Goal: Task Accomplishment & Management: Complete application form

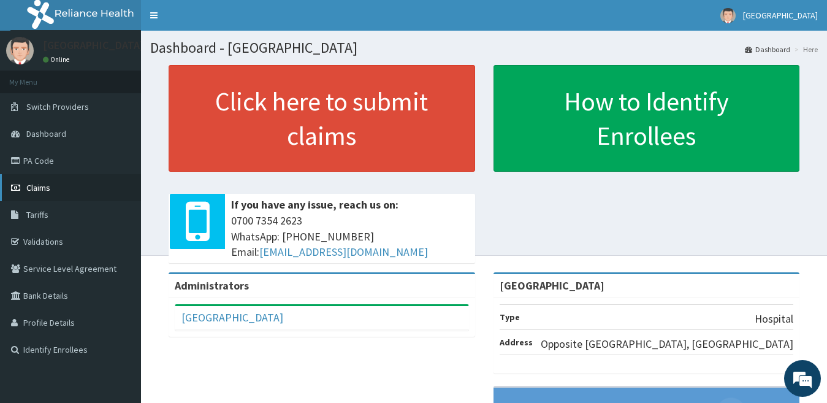
click at [40, 188] on span "Claims" at bounding box center [38, 187] width 24 height 11
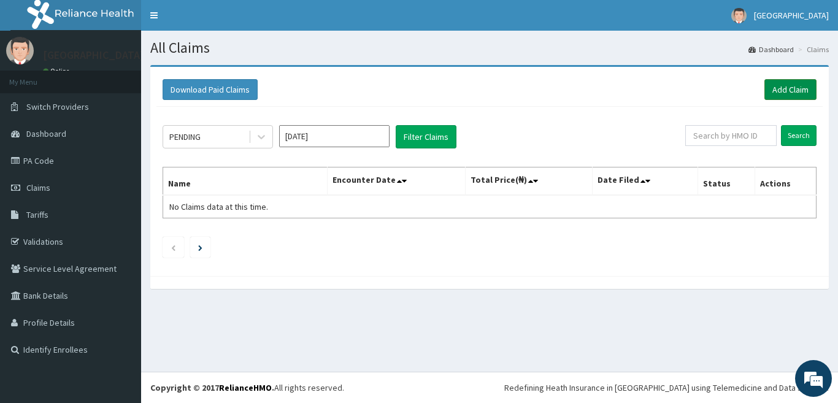
click at [802, 89] on link "Add Claim" at bounding box center [790, 89] width 52 height 21
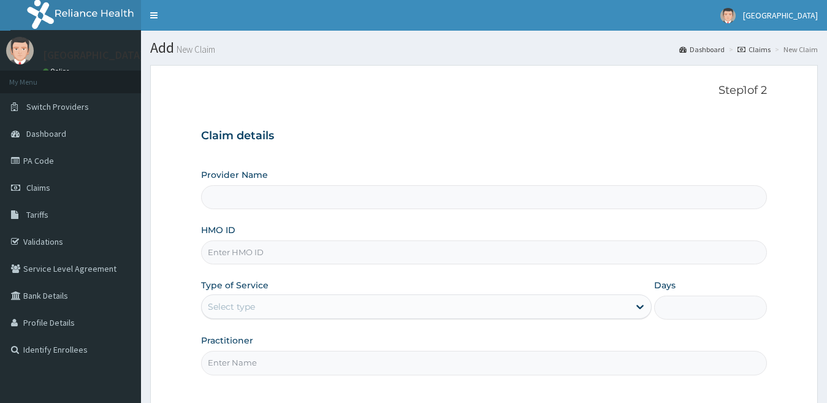
click at [529, 261] on input "HMO ID" at bounding box center [484, 252] width 567 height 24
type input "[GEOGRAPHIC_DATA]"
type input "HPY/10071/A"
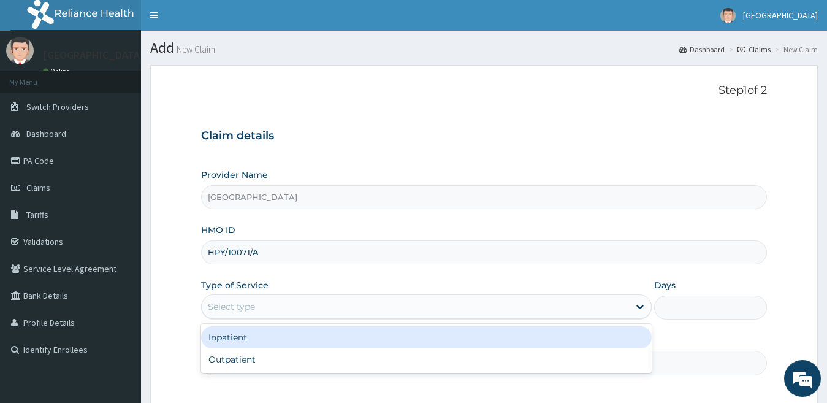
click at [519, 304] on div "Select type" at bounding box center [416, 307] width 428 height 20
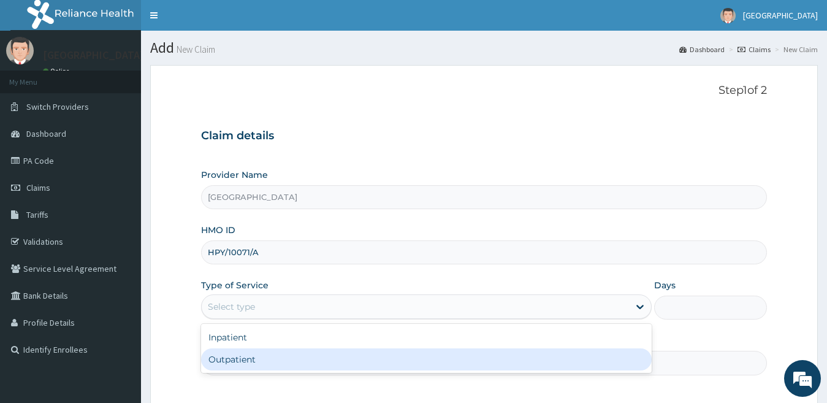
click at [524, 358] on div "Outpatient" at bounding box center [426, 359] width 451 height 22
type input "1"
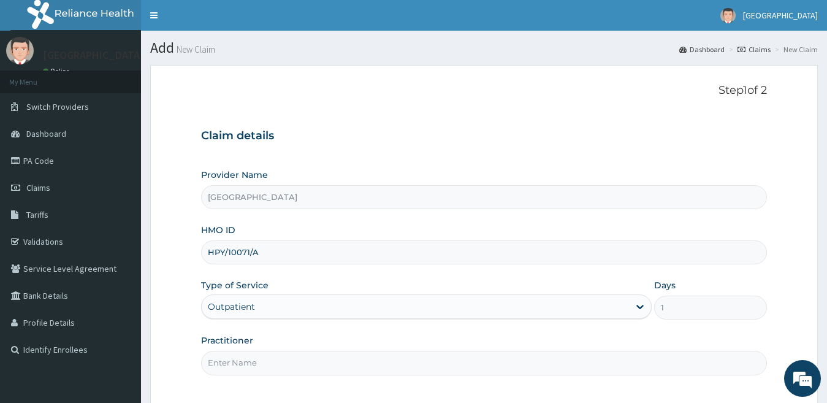
click at [540, 369] on input "Practitioner" at bounding box center [484, 363] width 567 height 24
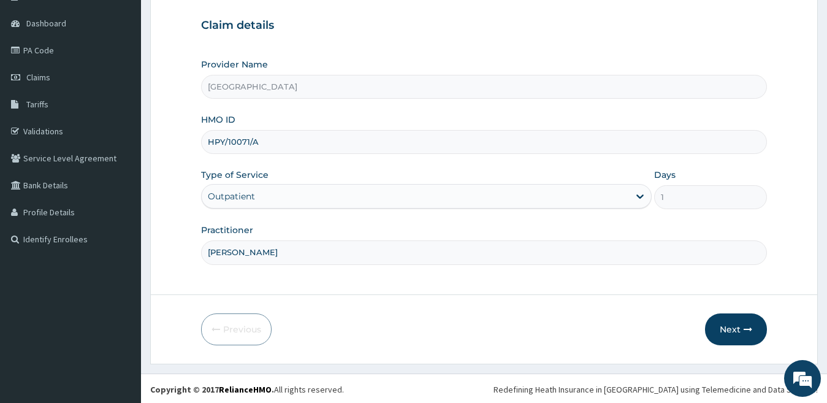
scroll to position [112, 0]
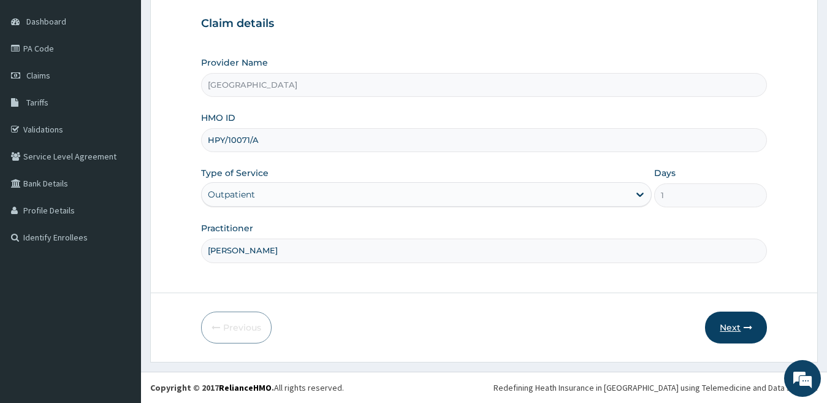
type input "[PERSON_NAME]"
click at [734, 329] on button "Next" at bounding box center [736, 328] width 62 height 32
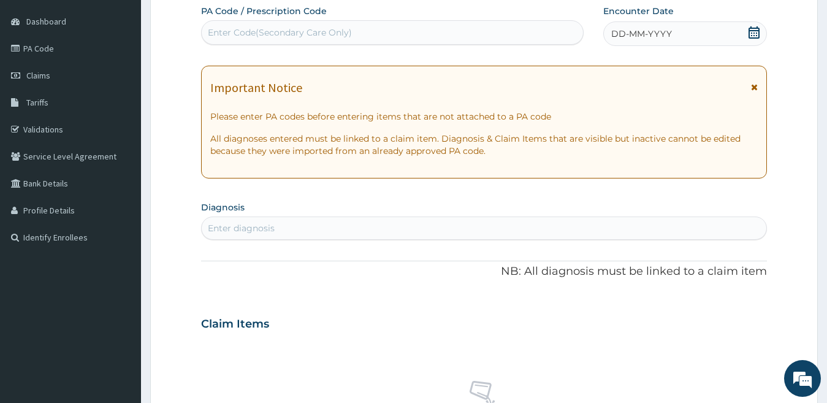
click at [659, 31] on span "DD-MM-YYYY" at bounding box center [641, 34] width 61 height 12
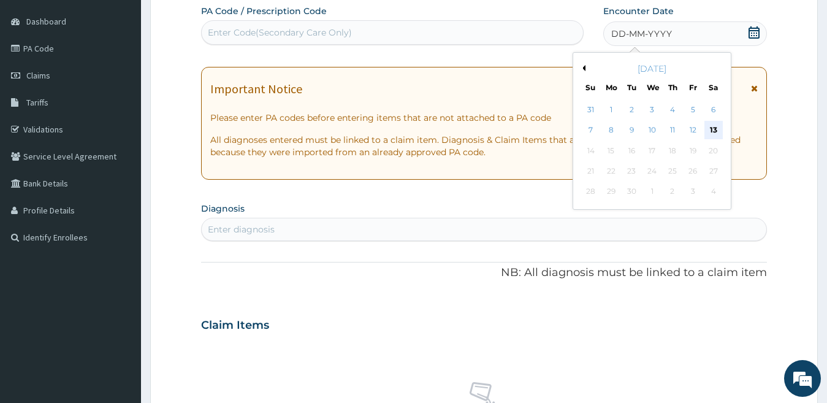
click at [707, 128] on div "13" at bounding box center [713, 130] width 18 height 18
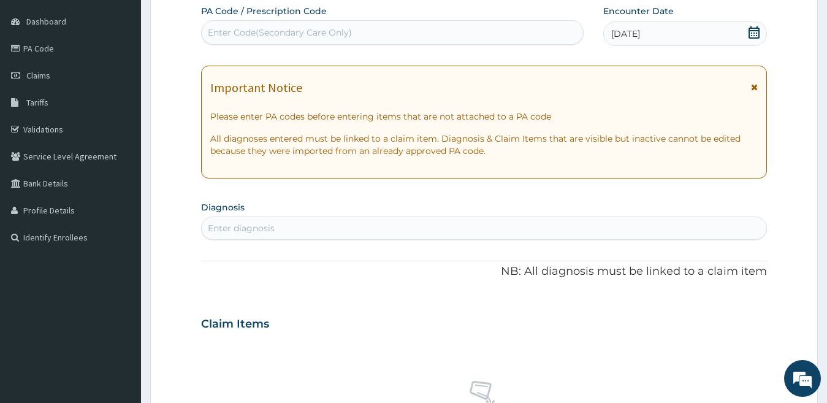
click at [607, 224] on div "Enter diagnosis" at bounding box center [484, 228] width 565 height 20
type input "PLASMOD"
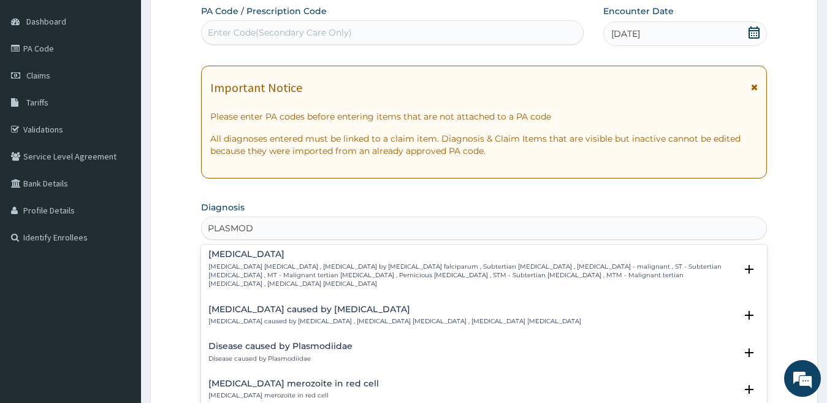
scroll to position [161, 0]
click at [589, 261] on p "[MEDICAL_DATA] [MEDICAL_DATA] , [MEDICAL_DATA] by [MEDICAL_DATA] falciparum , S…" at bounding box center [473, 274] width 528 height 26
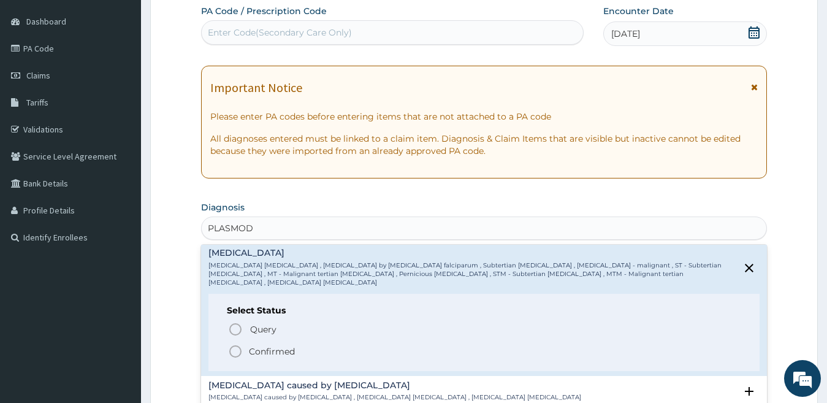
click at [232, 344] on icon "status option filled" at bounding box center [235, 351] width 15 height 15
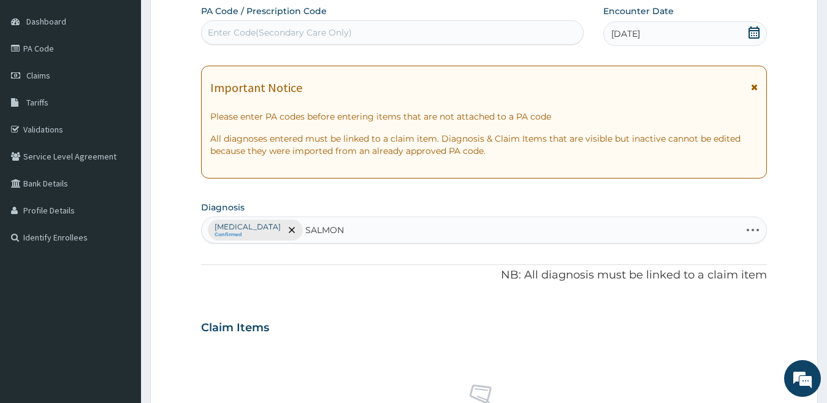
type input "SALMONE"
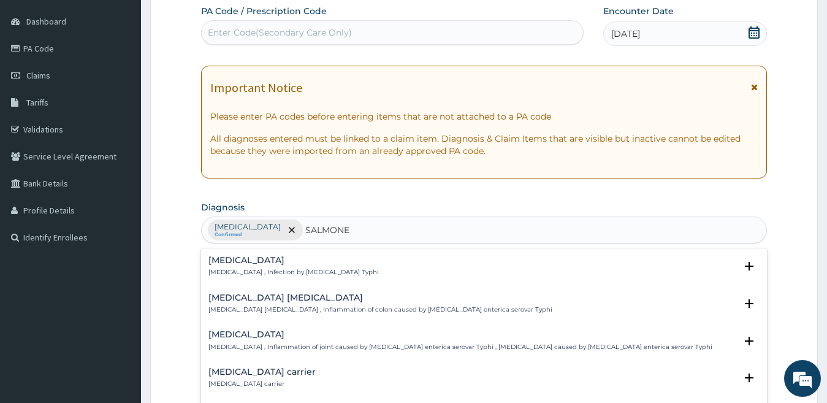
click at [263, 267] on div "[MEDICAL_DATA] [MEDICAL_DATA] , Infection by [MEDICAL_DATA] Typhi" at bounding box center [294, 266] width 170 height 21
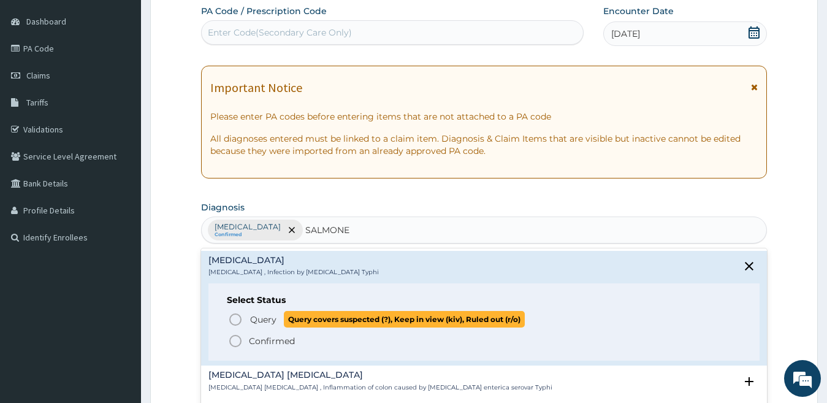
click at [231, 318] on circle "status option query" at bounding box center [235, 319] width 11 height 11
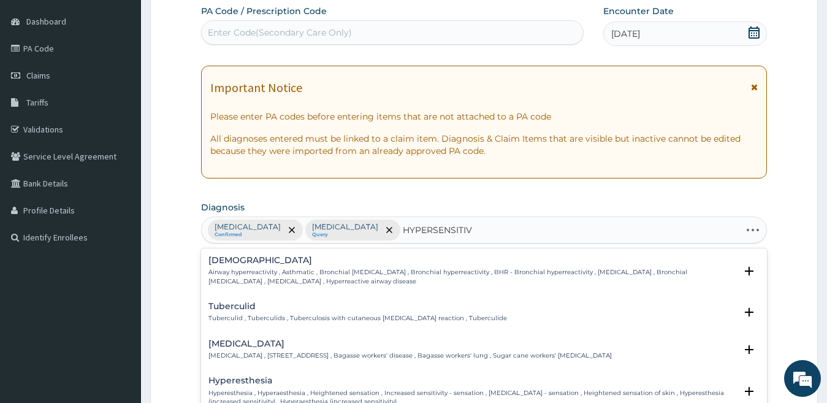
type input "HYPERSENSITIVI"
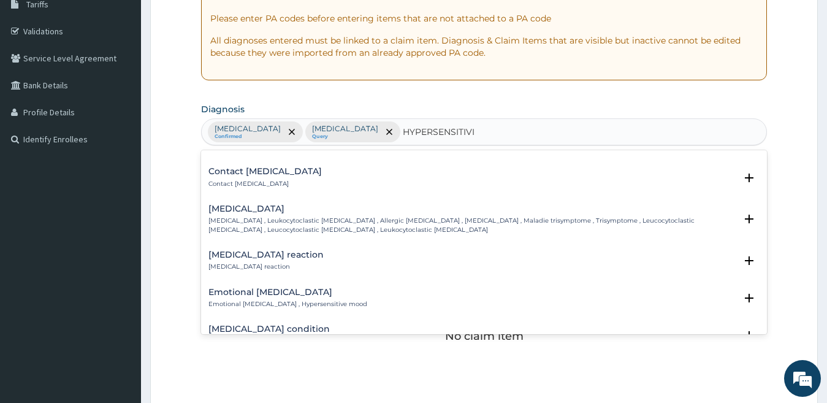
scroll to position [319, 0]
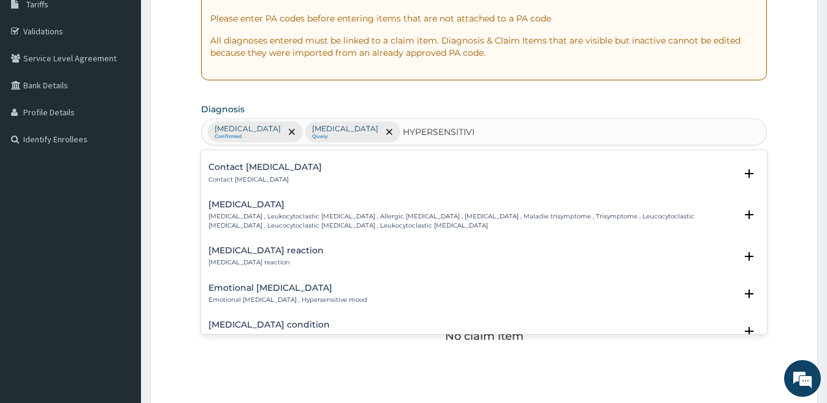
click at [266, 259] on p "[MEDICAL_DATA] reaction" at bounding box center [266, 262] width 115 height 9
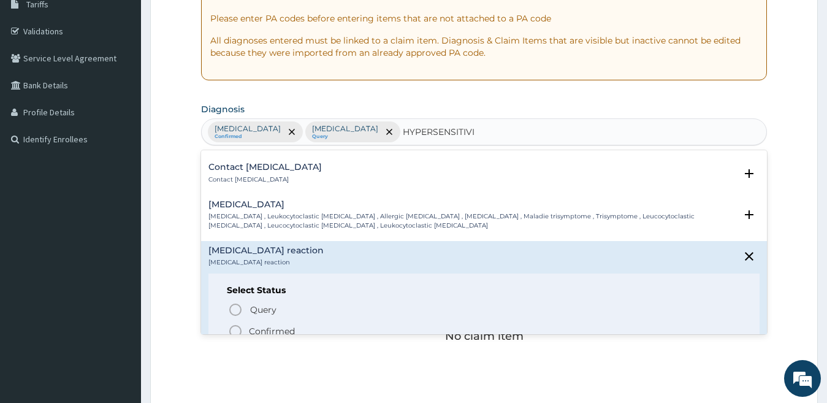
click at [234, 330] on icon "status option filled" at bounding box center [235, 331] width 15 height 15
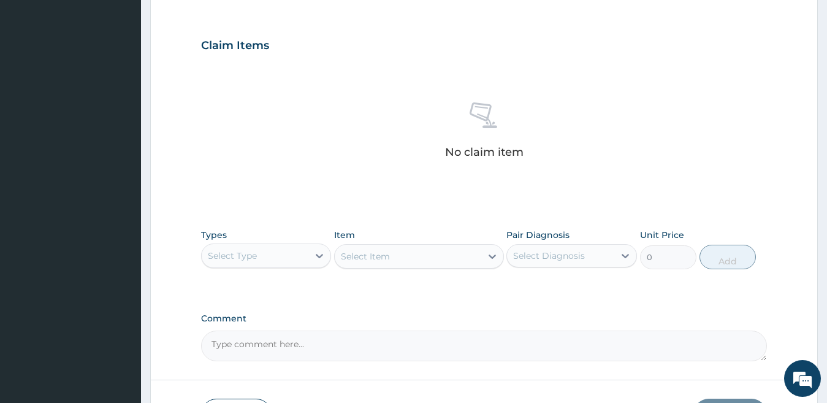
scroll to position [443, 0]
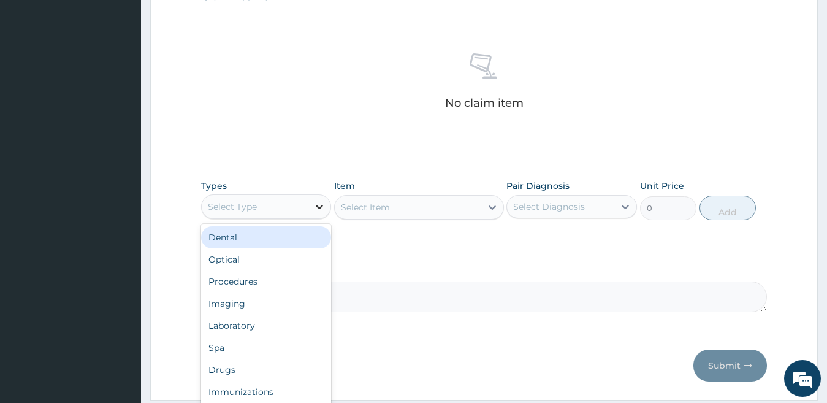
click at [317, 204] on icon at bounding box center [319, 207] width 12 height 12
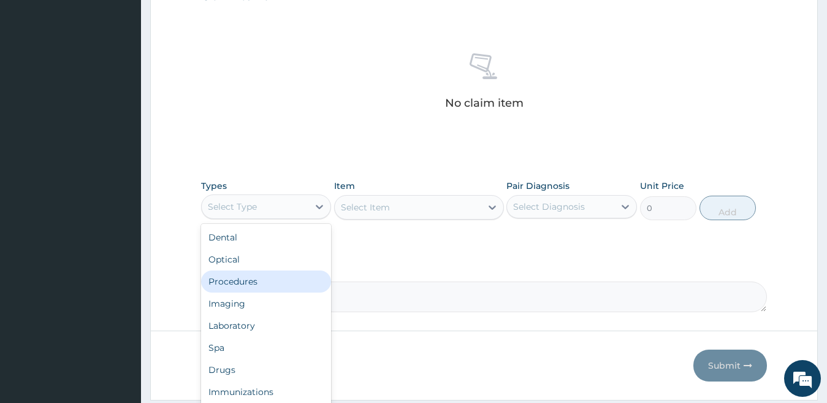
click at [284, 283] on div "Procedures" at bounding box center [266, 281] width 131 height 22
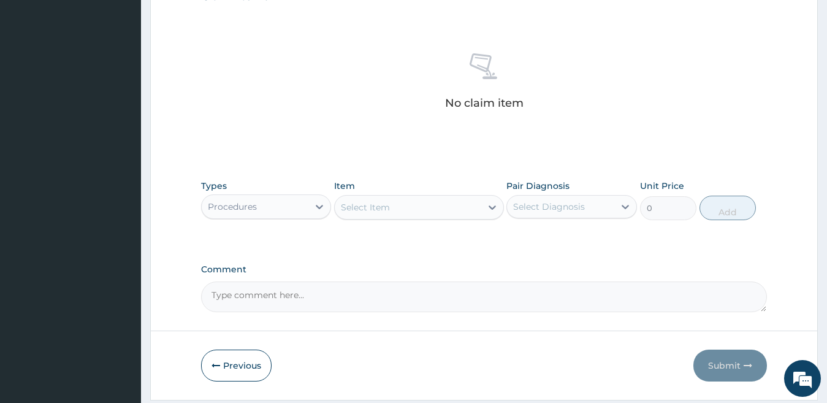
click at [466, 212] on div "Select Item" at bounding box center [408, 207] width 147 height 20
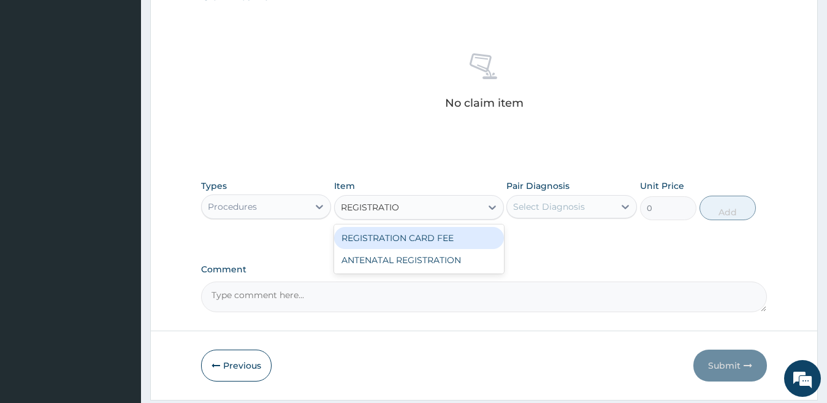
type input "REGISTRATION"
click at [458, 238] on div "REGISTRATION CARD FEE" at bounding box center [419, 238] width 170 height 22
type input "2200"
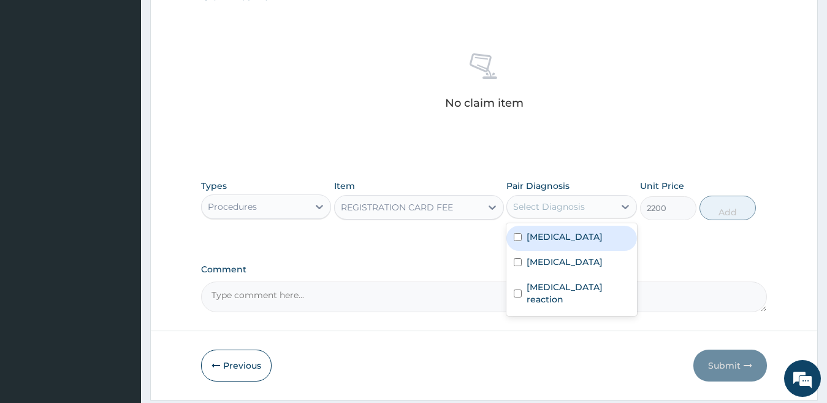
click at [565, 202] on div "Select Diagnosis" at bounding box center [549, 207] width 72 height 12
click at [516, 232] on div "[MEDICAL_DATA]" at bounding box center [572, 238] width 131 height 25
checkbox input "true"
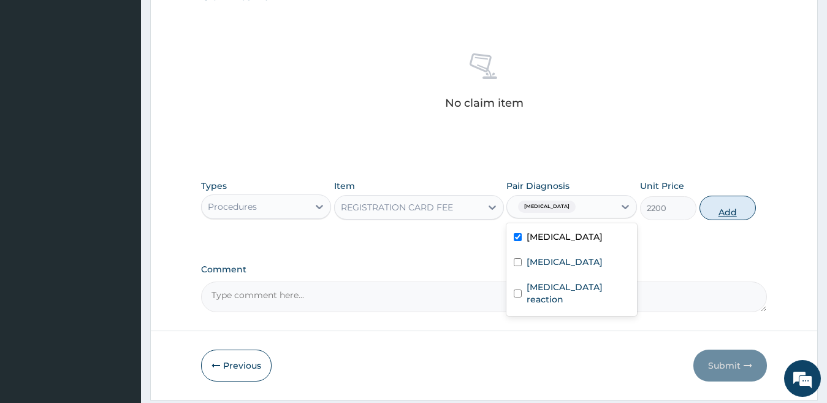
click at [718, 210] on button "Add" at bounding box center [728, 208] width 56 height 25
type input "0"
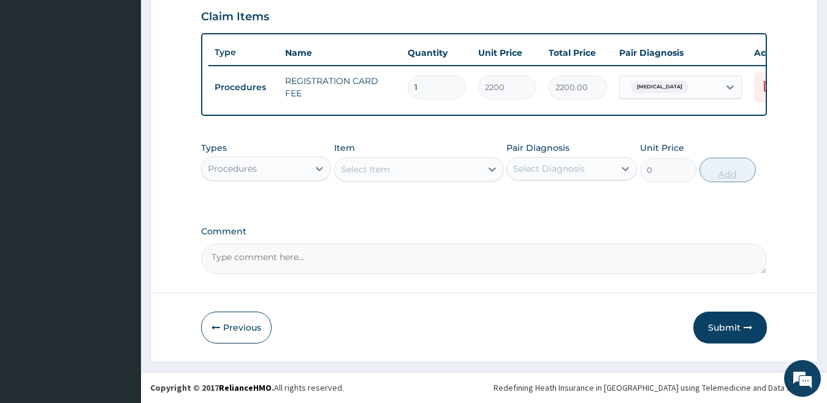
scroll to position [434, 0]
click at [370, 166] on div "Select Item" at bounding box center [365, 169] width 49 height 12
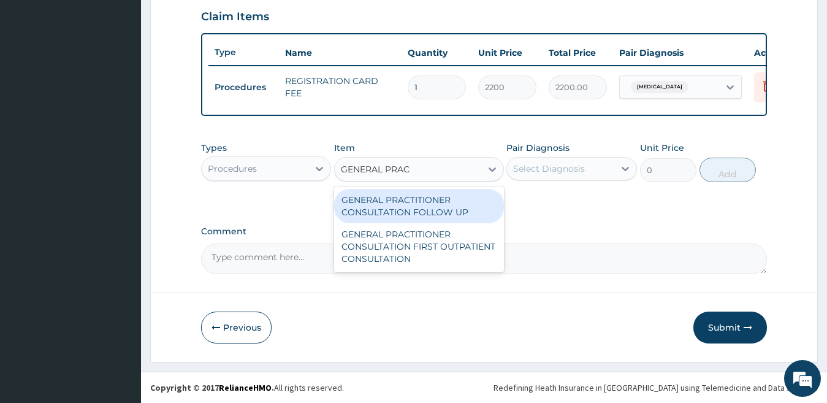
type input "GENERAL PRACT"
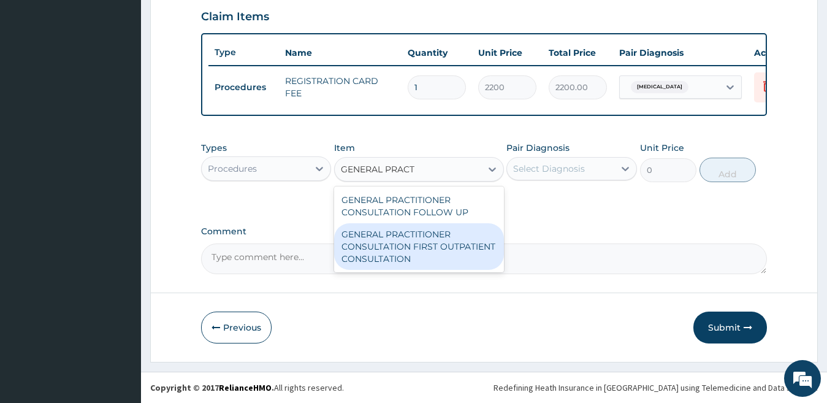
click at [381, 239] on div "GENERAL PRACTITIONER CONSULTATION FIRST OUTPATIENT CONSULTATION" at bounding box center [419, 246] width 170 height 47
type input "2640"
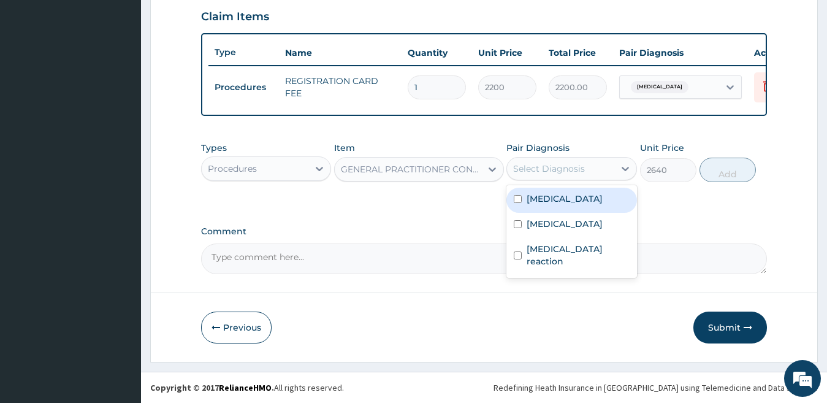
click at [561, 164] on div "Select Diagnosis" at bounding box center [549, 169] width 72 height 12
click at [516, 199] on input "checkbox" at bounding box center [518, 199] width 8 height 8
checkbox input "true"
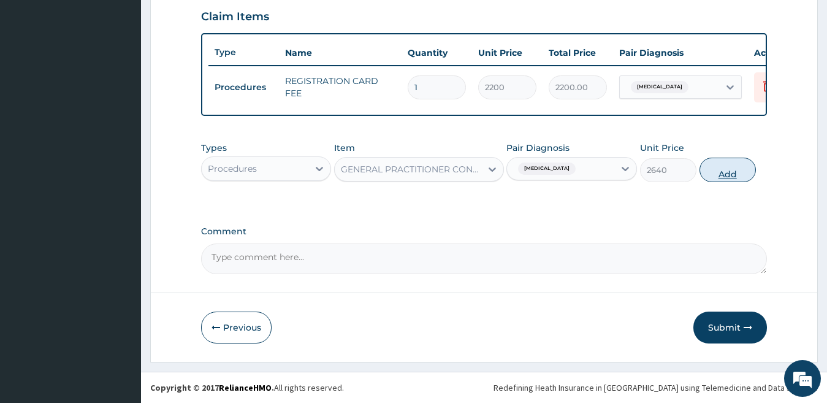
click at [735, 163] on button "Add" at bounding box center [728, 170] width 56 height 25
type input "0"
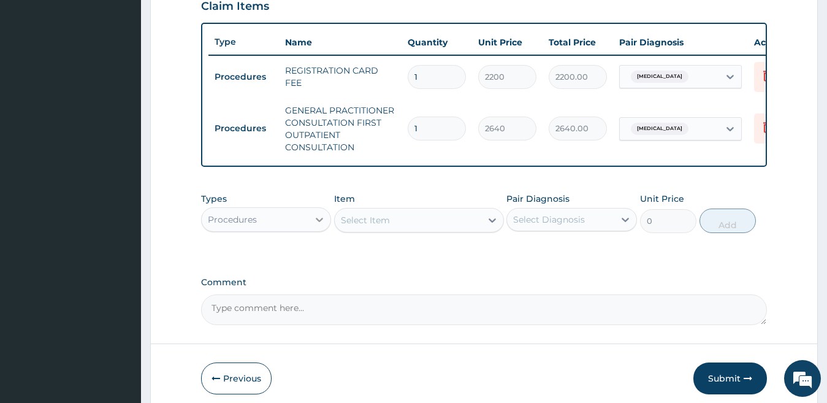
click at [309, 227] on div at bounding box center [319, 220] width 22 height 22
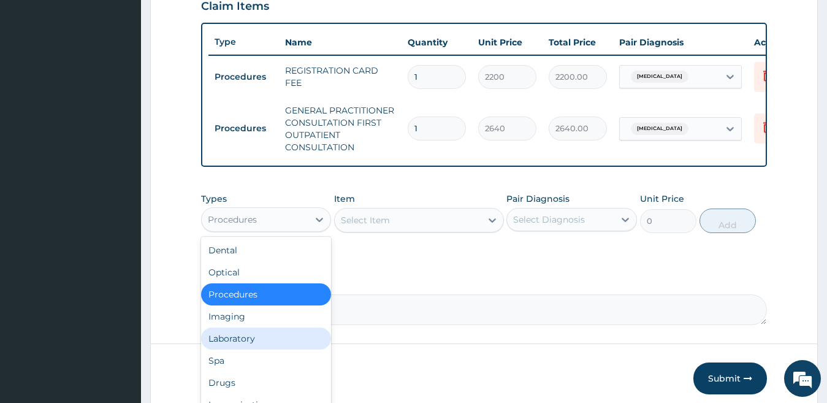
click at [286, 350] on div "Laboratory" at bounding box center [266, 339] width 131 height 22
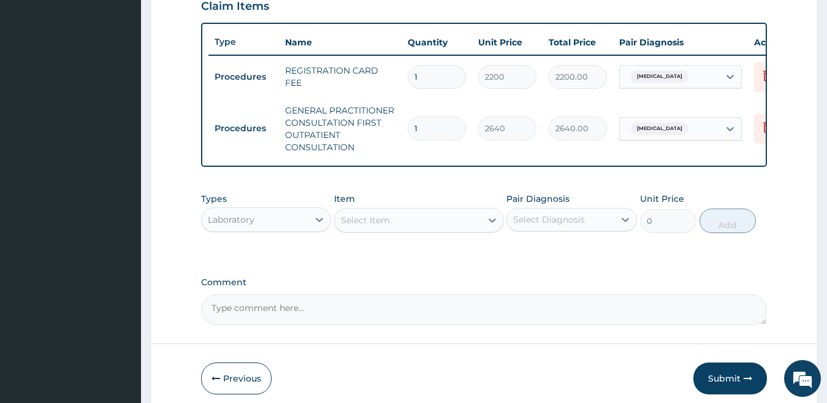
click at [393, 222] on div "Select Item" at bounding box center [408, 220] width 147 height 20
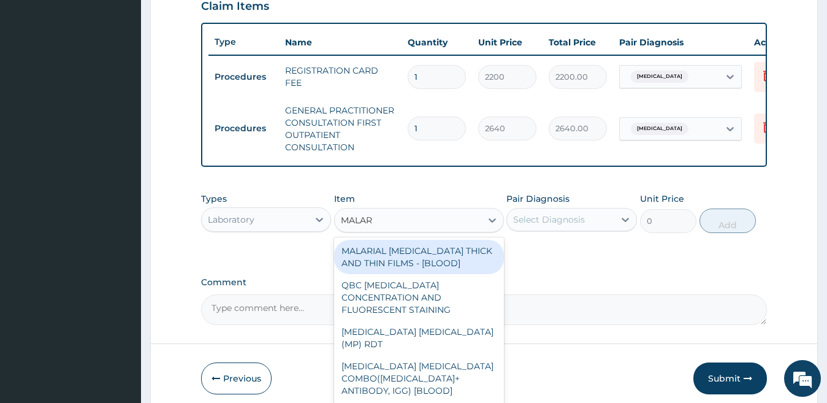
type input "MALARI"
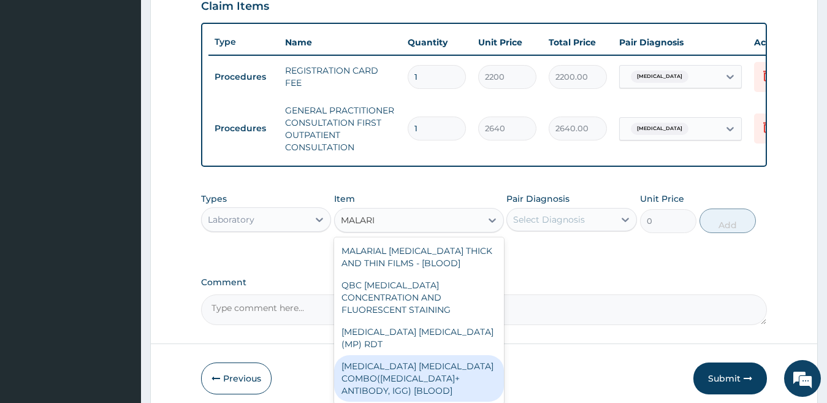
click at [385, 359] on div "[MEDICAL_DATA] [MEDICAL_DATA] COMBO([MEDICAL_DATA]+ ANTIBODY, IGG) [BLOOD]" at bounding box center [419, 378] width 170 height 47
type input "2400"
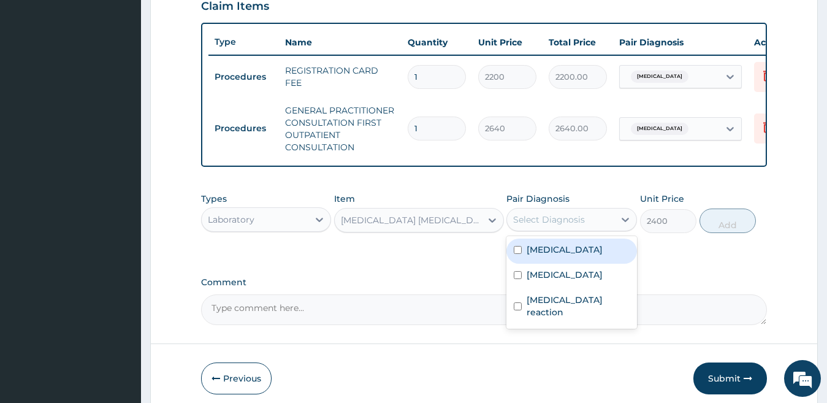
click at [591, 229] on div "Select Diagnosis" at bounding box center [560, 220] width 107 height 20
click at [513, 258] on div "[MEDICAL_DATA]" at bounding box center [572, 251] width 131 height 25
checkbox input "true"
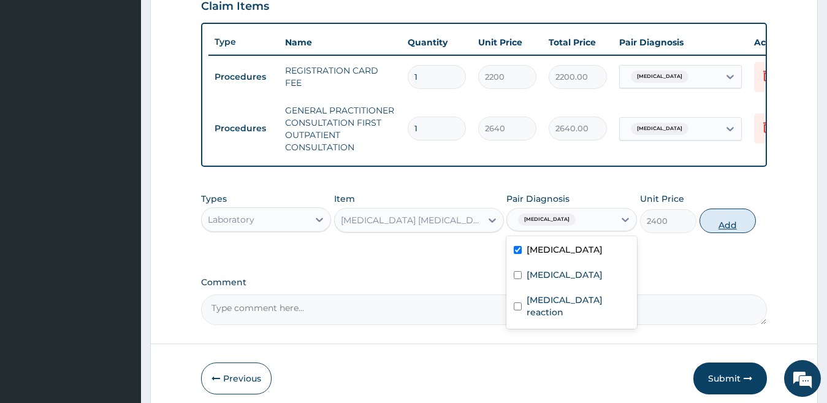
click at [729, 233] on button "Add" at bounding box center [728, 221] width 56 height 25
type input "0"
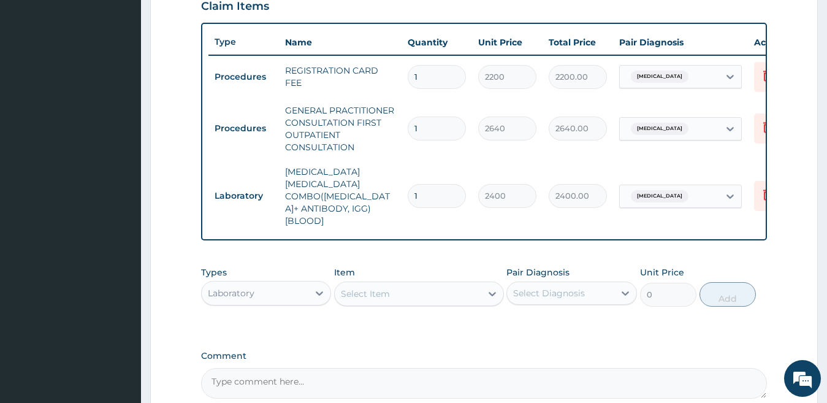
click at [439, 298] on div "Select Item" at bounding box center [408, 294] width 147 height 20
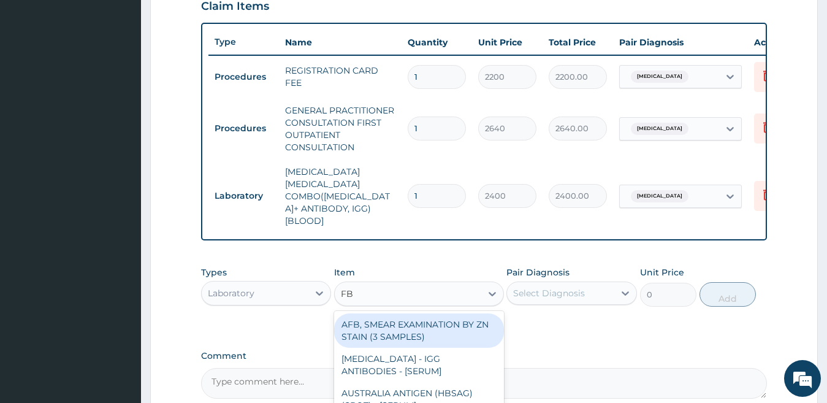
type input "FBC"
click at [439, 335] on div "FBC CBC-[MEDICAL_DATA] (HAEMOGRAM) - [BLOOD]" at bounding box center [419, 330] width 170 height 34
type input "3600"
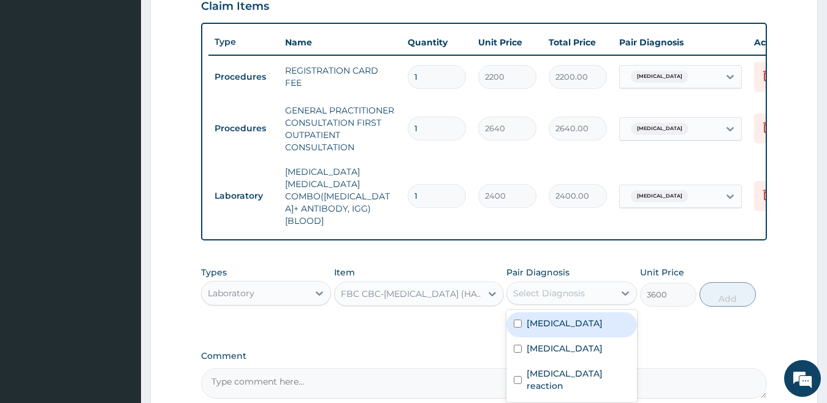
click at [535, 293] on div "Select Diagnosis" at bounding box center [549, 293] width 72 height 12
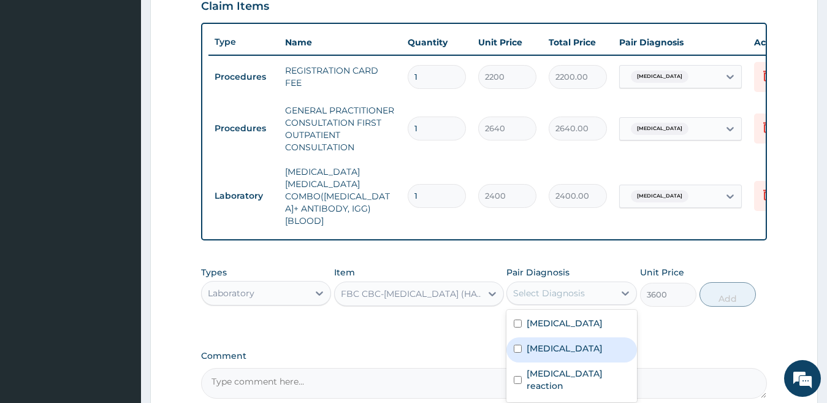
click at [515, 348] on input "checkbox" at bounding box center [518, 349] width 8 height 8
checkbox input "true"
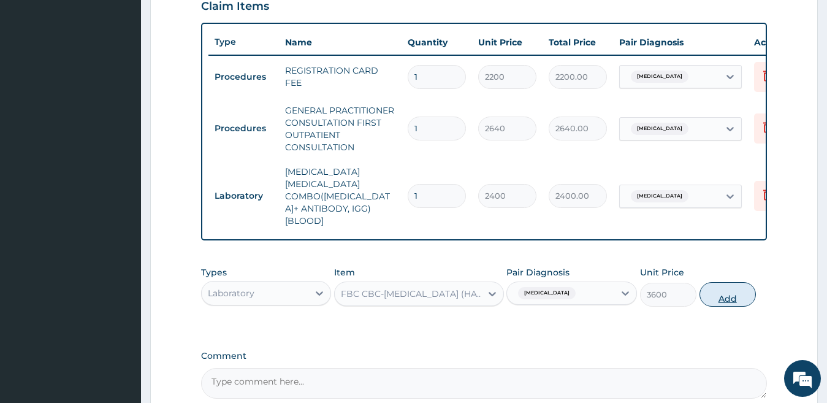
click at [730, 286] on button "Add" at bounding box center [728, 294] width 56 height 25
type input "0"
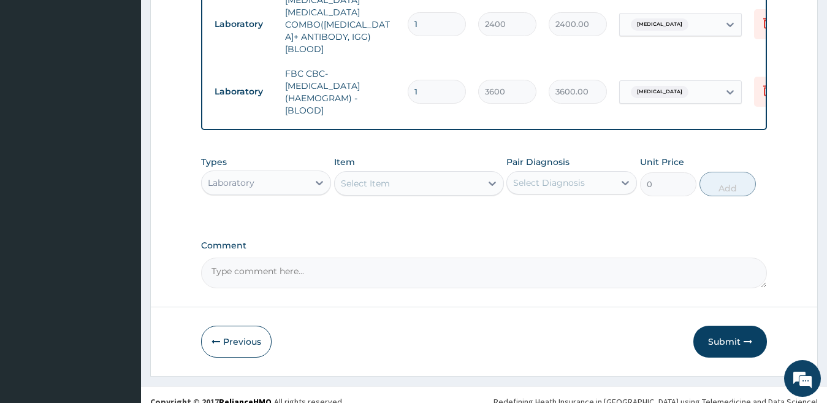
scroll to position [618, 0]
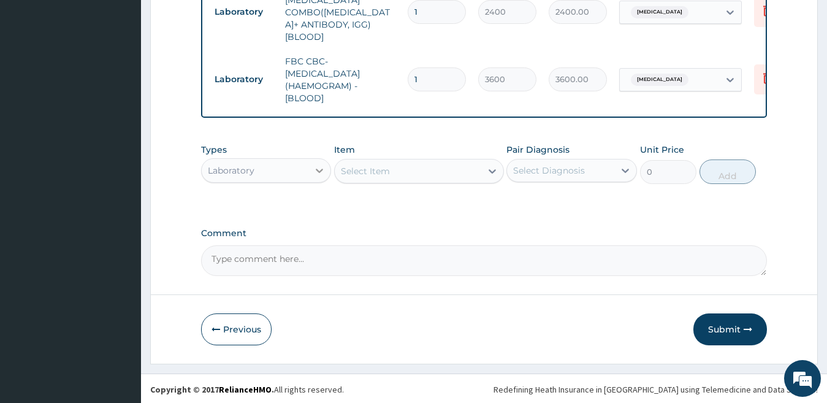
click at [316, 169] on icon at bounding box center [319, 170] width 12 height 12
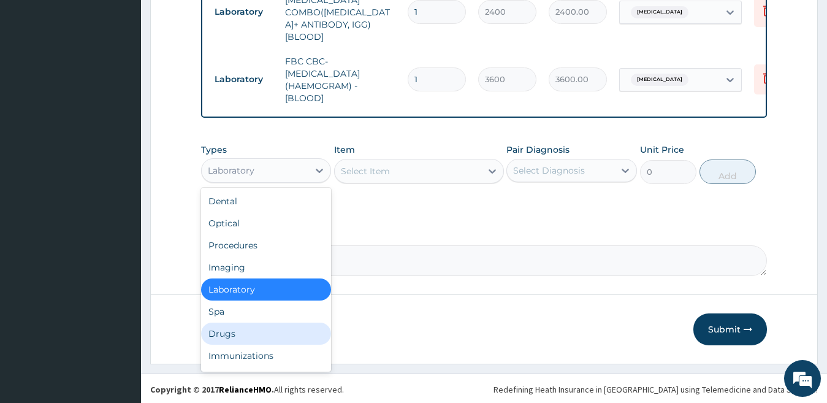
click at [253, 337] on div "Drugs" at bounding box center [266, 334] width 131 height 22
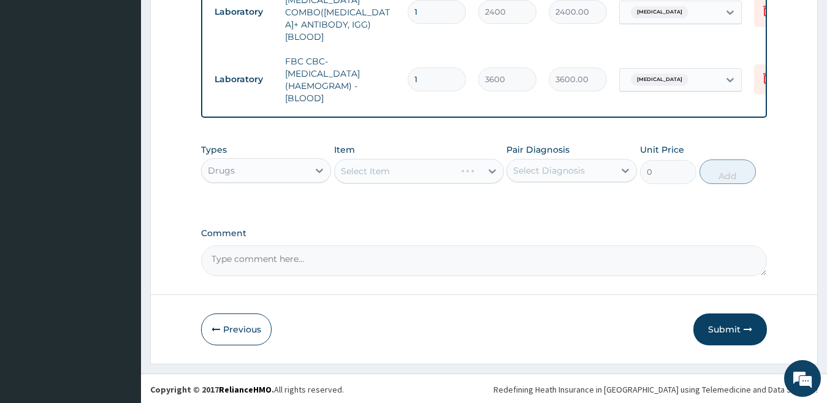
click at [445, 166] on div "Select Item" at bounding box center [419, 171] width 170 height 25
click at [433, 169] on div "Select Item" at bounding box center [419, 171] width 170 height 25
click at [430, 163] on div "Select Item" at bounding box center [408, 171] width 147 height 20
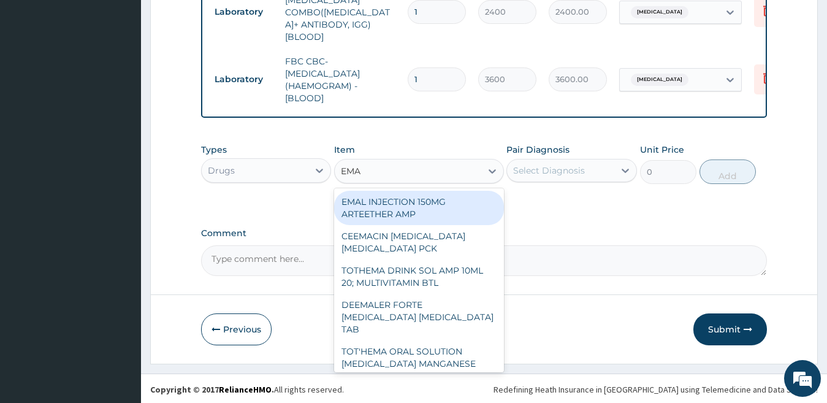
type input "EMAL"
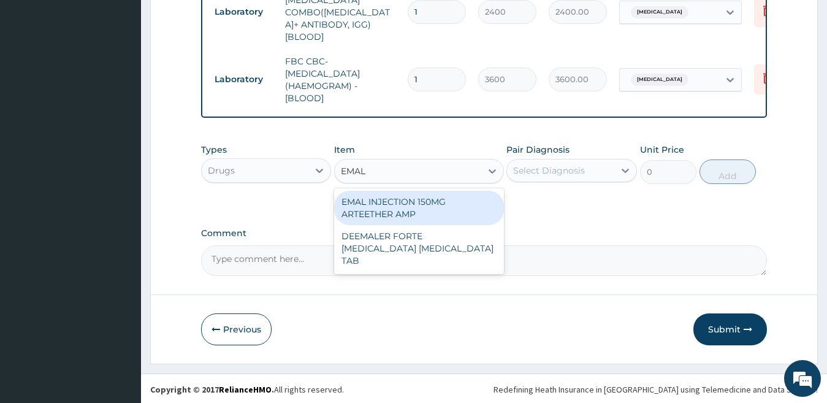
click at [424, 210] on div "EMAL INJECTION 150MG ARTEETHER AMP" at bounding box center [419, 208] width 170 height 34
type input "4259.25"
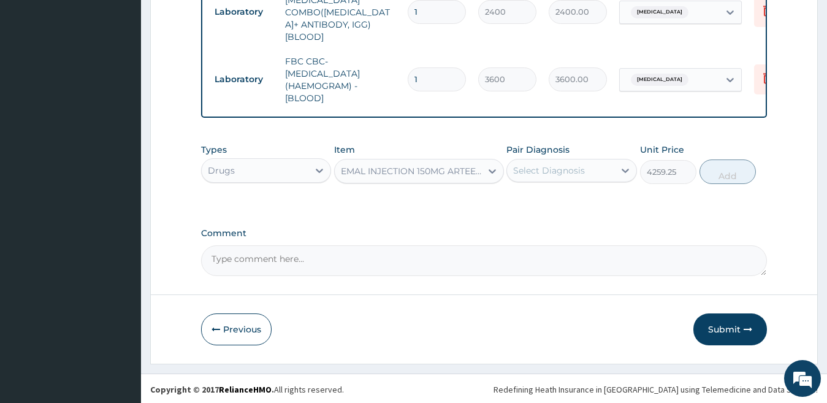
click at [564, 173] on div "Select Diagnosis" at bounding box center [549, 170] width 72 height 12
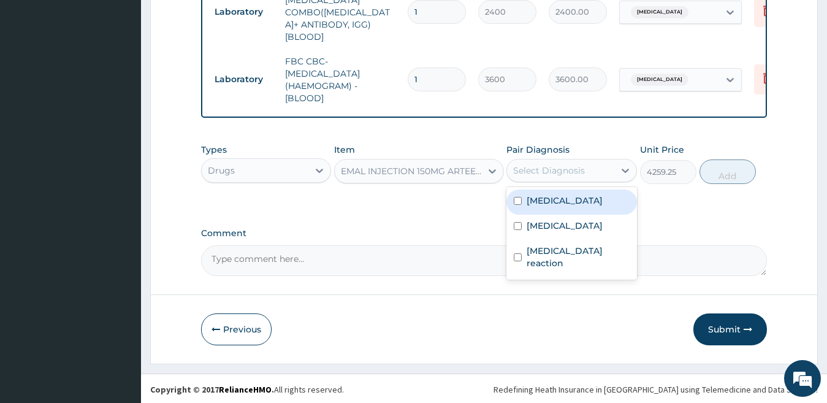
click at [515, 199] on input "checkbox" at bounding box center [518, 201] width 8 height 8
checkbox input "true"
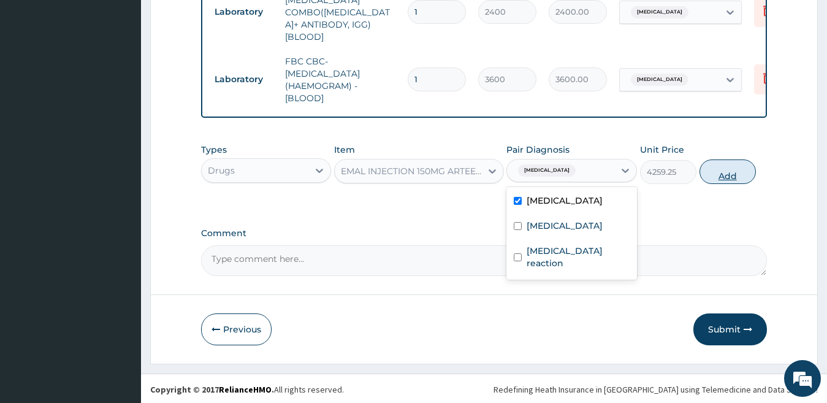
click at [713, 175] on button "Add" at bounding box center [728, 171] width 56 height 25
type input "0"
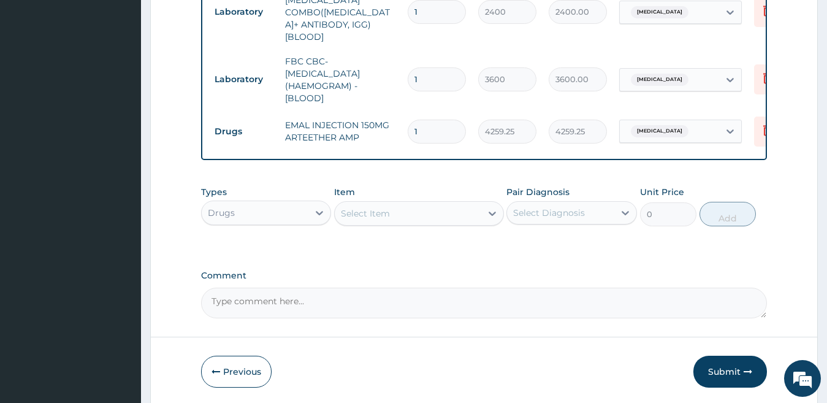
click at [439, 204] on div "Select Item" at bounding box center [408, 214] width 147 height 20
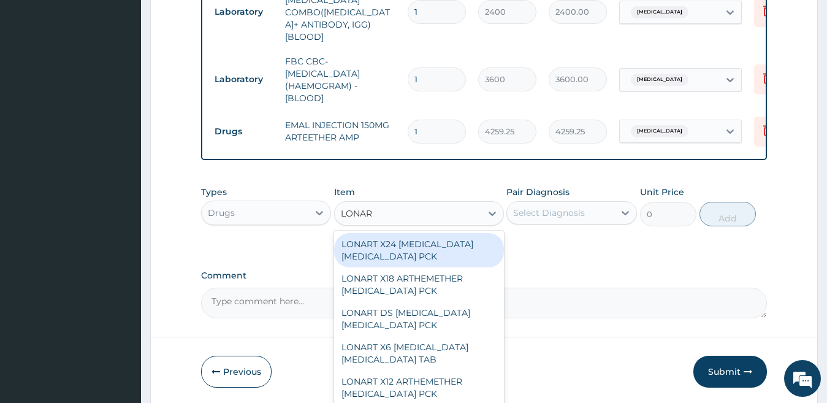
type input "LONART"
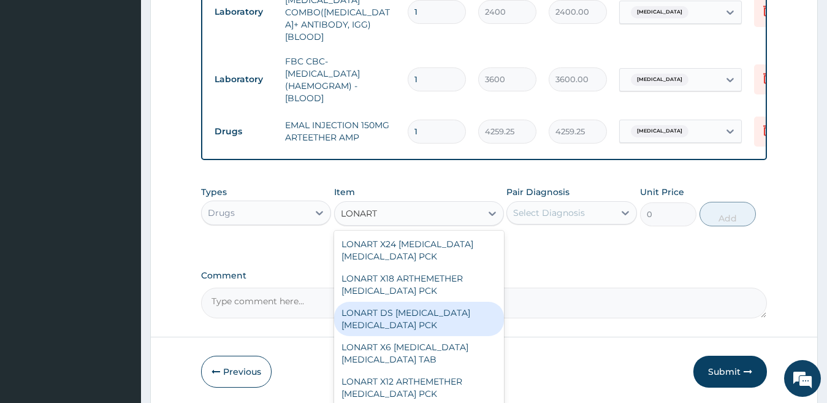
click at [431, 318] on div "LONART DS [MEDICAL_DATA] [MEDICAL_DATA] PCK" at bounding box center [419, 319] width 170 height 34
type input "2673.75"
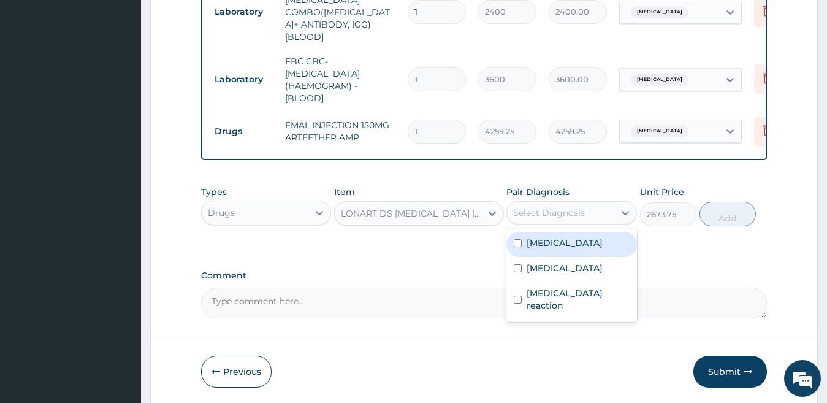
click at [570, 213] on div "Select Diagnosis" at bounding box center [549, 213] width 72 height 12
click at [519, 234] on div "[MEDICAL_DATA]" at bounding box center [572, 244] width 131 height 25
checkbox input "true"
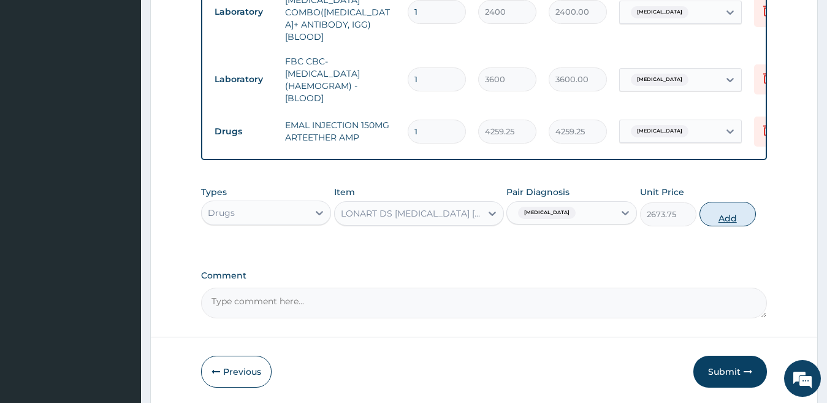
click at [726, 210] on button "Add" at bounding box center [728, 214] width 56 height 25
type input "0"
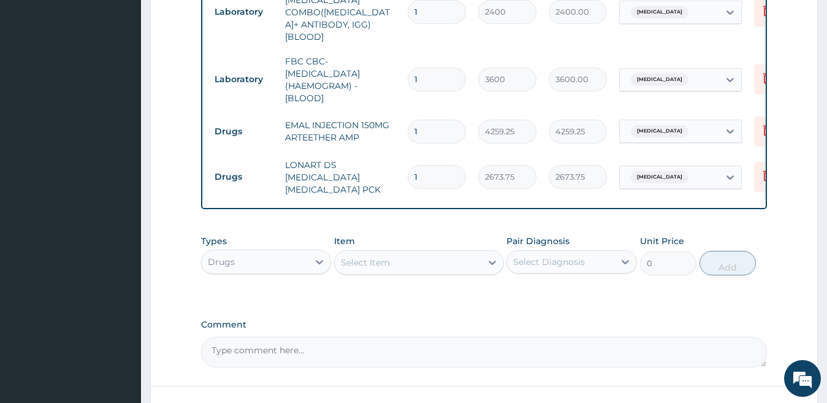
click at [448, 263] on div "Select Item" at bounding box center [408, 263] width 147 height 20
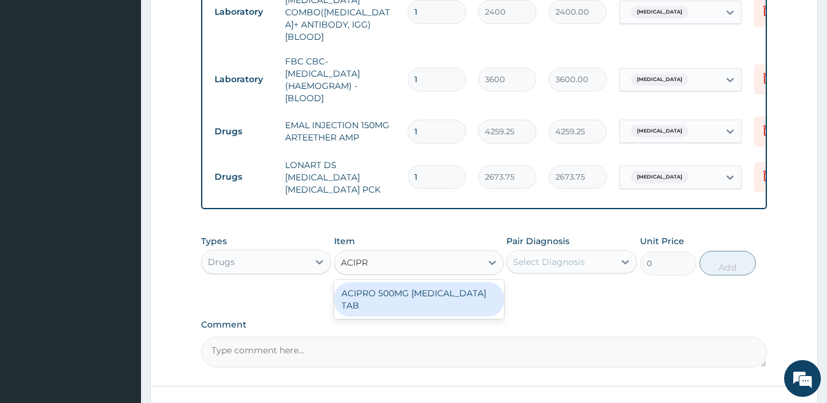
type input "ACIPRO"
click at [465, 300] on div "ACIPRO 500MG [MEDICAL_DATA] TAB" at bounding box center [419, 299] width 170 height 34
type input "301.875"
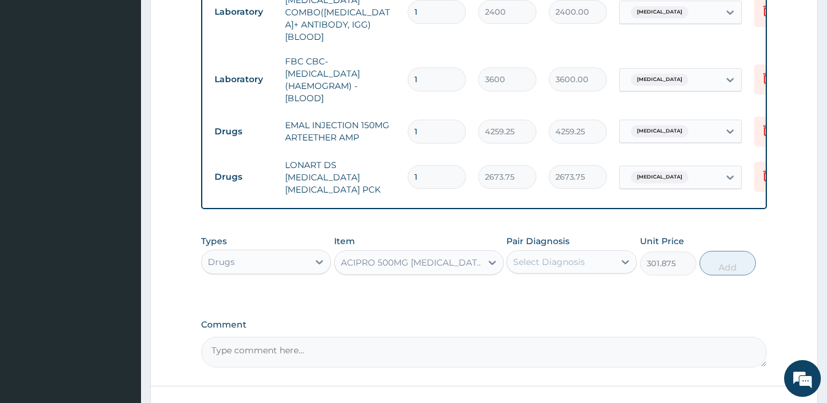
click at [559, 264] on div "Select Diagnosis" at bounding box center [549, 262] width 72 height 12
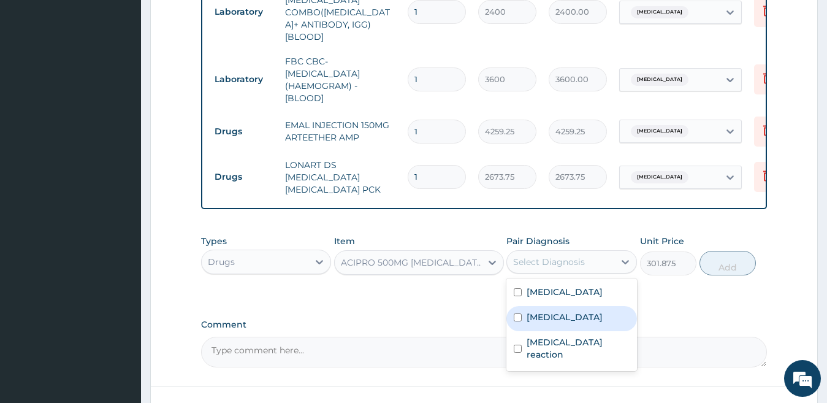
click at [518, 316] on input "checkbox" at bounding box center [518, 317] width 8 height 8
checkbox input "true"
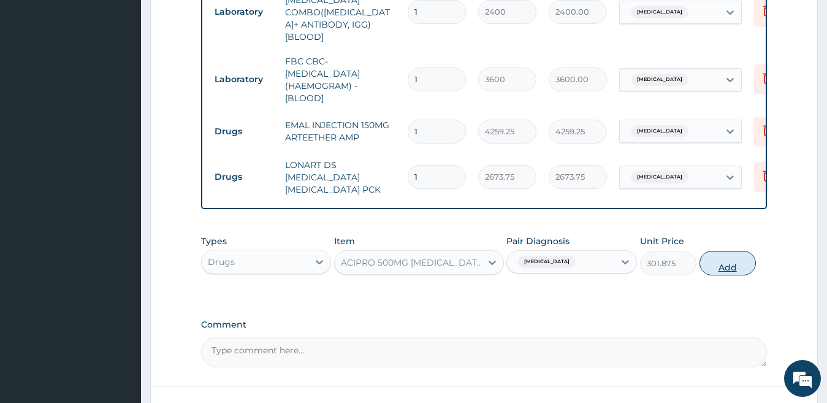
click at [733, 251] on button "Add" at bounding box center [728, 263] width 56 height 25
type input "0"
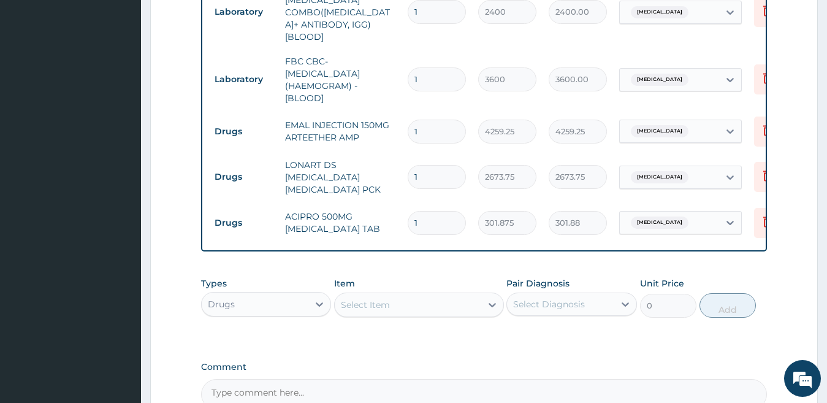
click at [469, 306] on div "Select Item" at bounding box center [408, 305] width 147 height 20
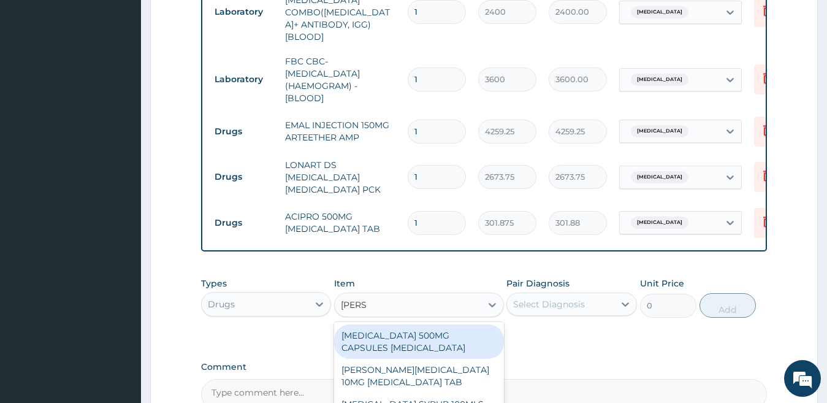
type input "LORAT"
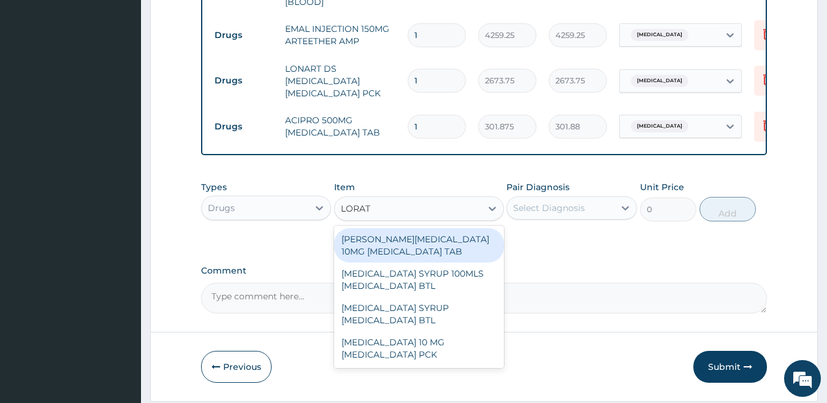
scroll to position [716, 0]
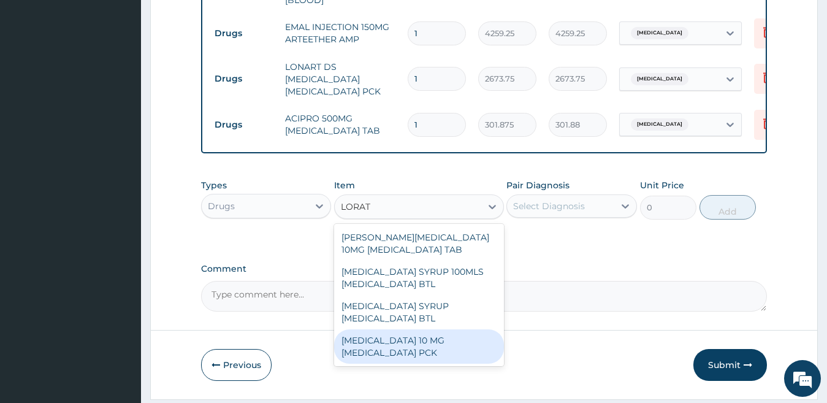
click at [453, 335] on div "[MEDICAL_DATA] 10 MG [MEDICAL_DATA] PCK" at bounding box center [419, 346] width 170 height 34
type input "1207.5"
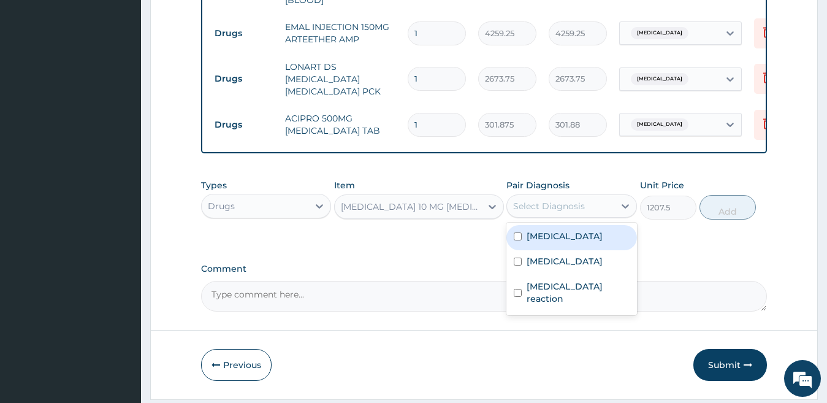
click at [609, 205] on div "Select Diagnosis" at bounding box center [560, 206] width 107 height 20
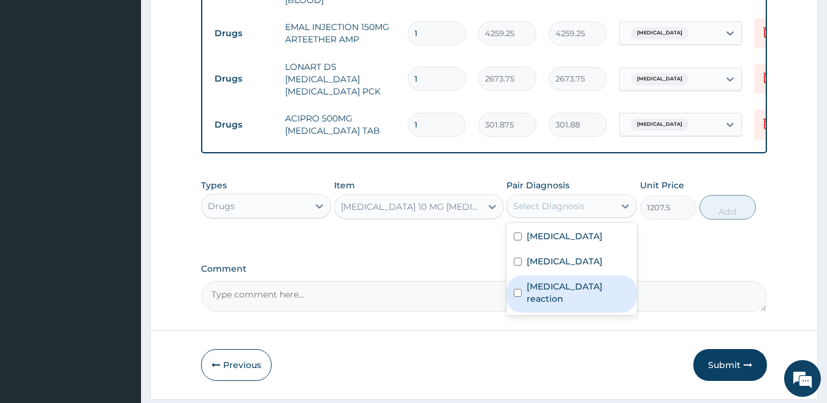
click at [517, 293] on input "checkbox" at bounding box center [518, 293] width 8 height 8
checkbox input "true"
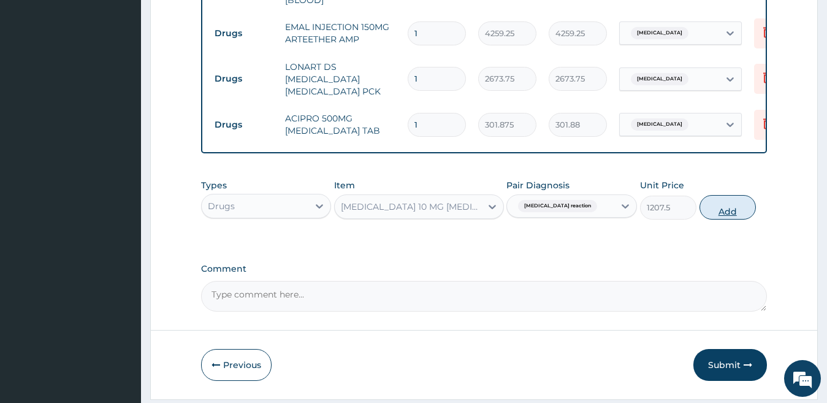
click at [708, 202] on button "Add" at bounding box center [728, 207] width 56 height 25
type input "0"
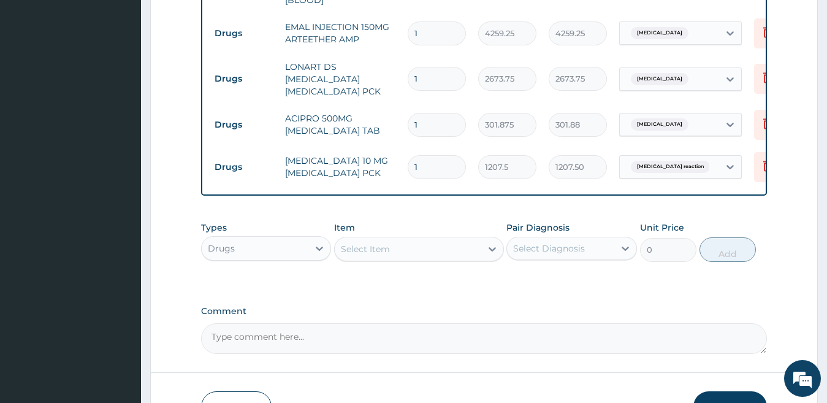
click at [462, 250] on div "Select Item" at bounding box center [408, 249] width 147 height 20
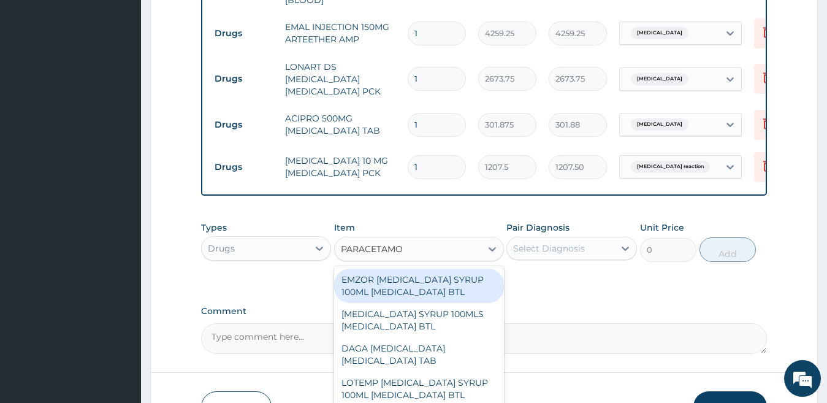
type input "[MEDICAL_DATA]"
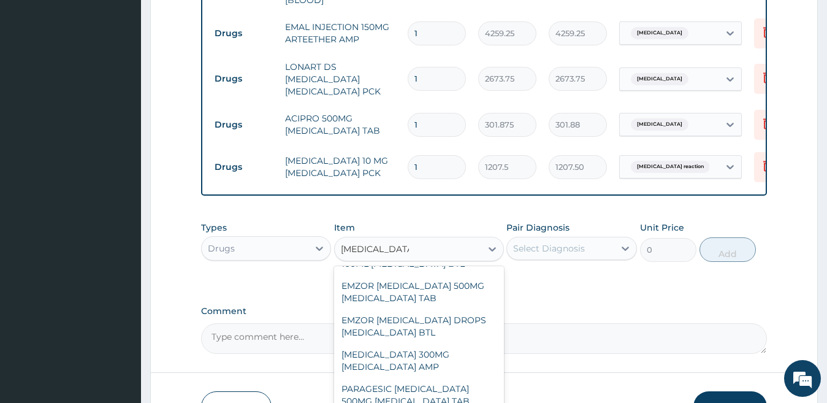
scroll to position [126, 0]
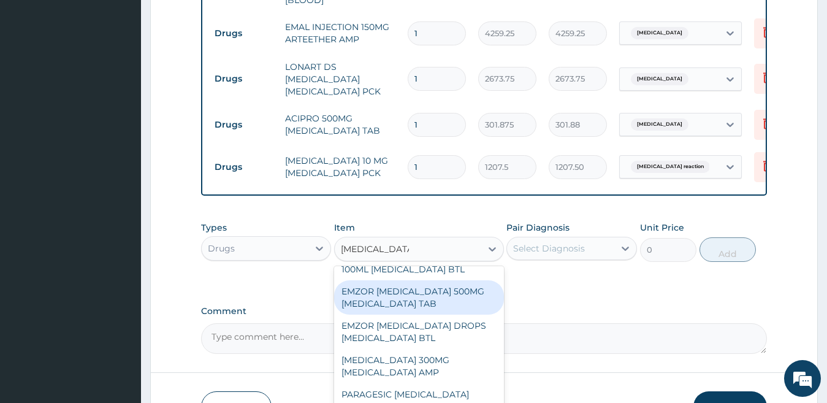
click at [411, 301] on div "EMZOR [MEDICAL_DATA] 500MG [MEDICAL_DATA] TAB" at bounding box center [419, 297] width 170 height 34
type input "17.25"
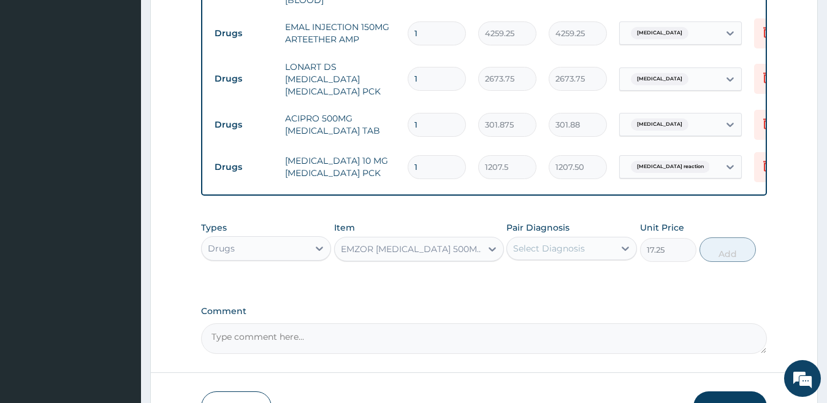
click at [569, 251] on div "Select Diagnosis" at bounding box center [549, 248] width 72 height 12
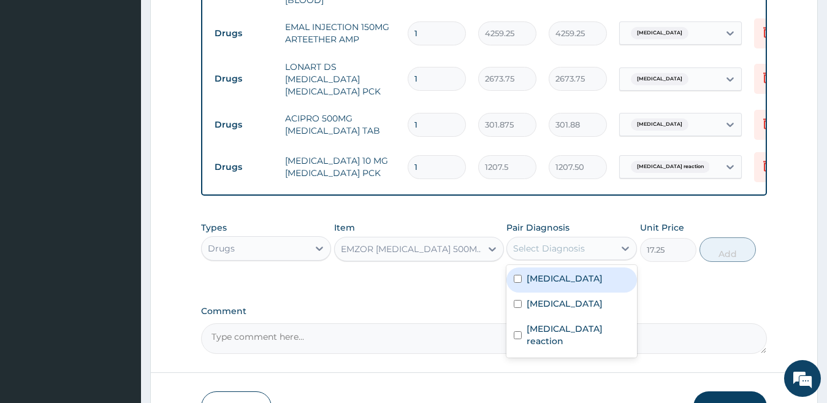
click at [515, 278] on input "checkbox" at bounding box center [518, 279] width 8 height 8
checkbox input "true"
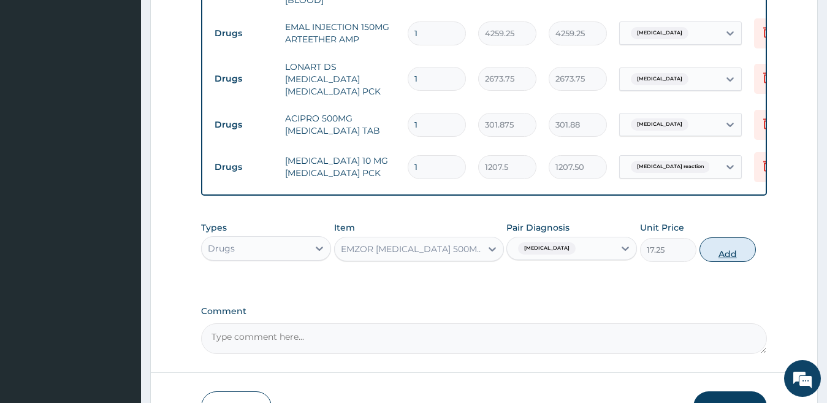
click at [708, 256] on button "Add" at bounding box center [728, 249] width 56 height 25
type input "0"
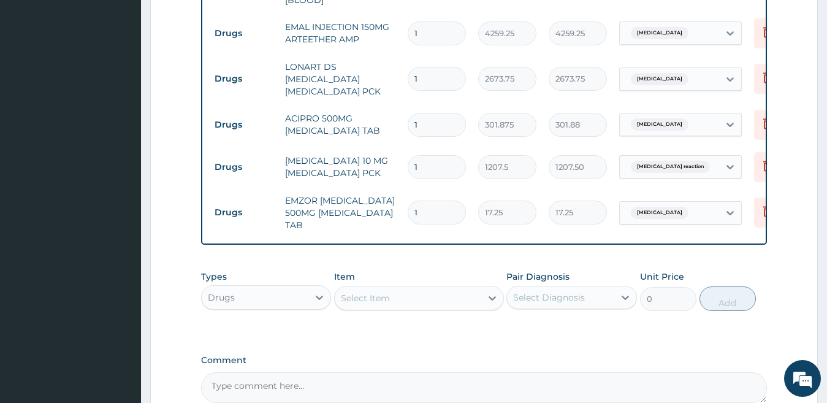
click at [429, 296] on div "Select Item" at bounding box center [408, 298] width 147 height 20
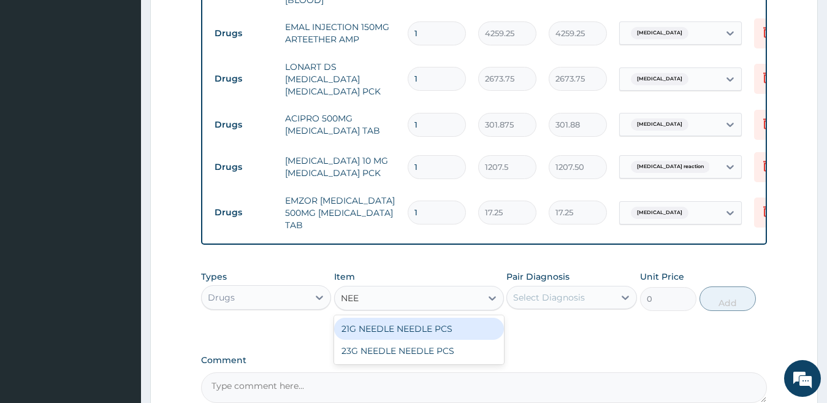
type input "NEED"
click at [432, 323] on div "21G NEEDLE NEEDLE PCS" at bounding box center [419, 329] width 170 height 22
type input "34.5"
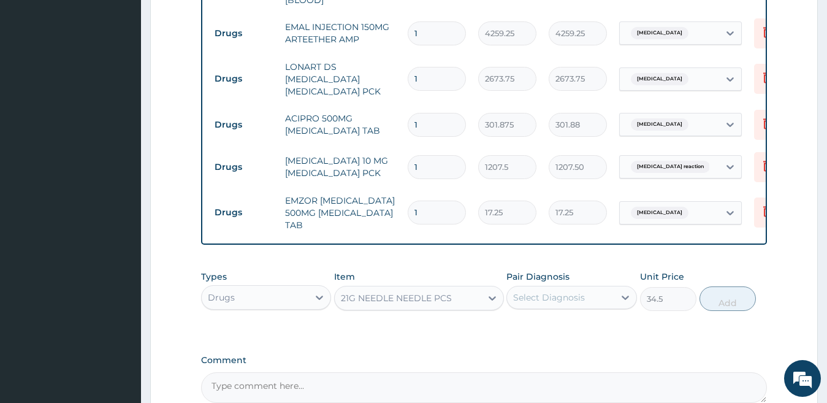
click at [531, 293] on div "Select Diagnosis" at bounding box center [549, 297] width 72 height 12
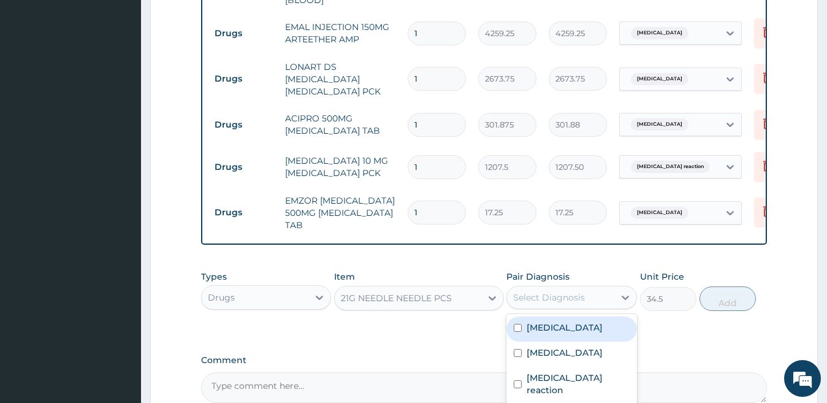
click at [517, 324] on input "checkbox" at bounding box center [518, 328] width 8 height 8
checkbox input "true"
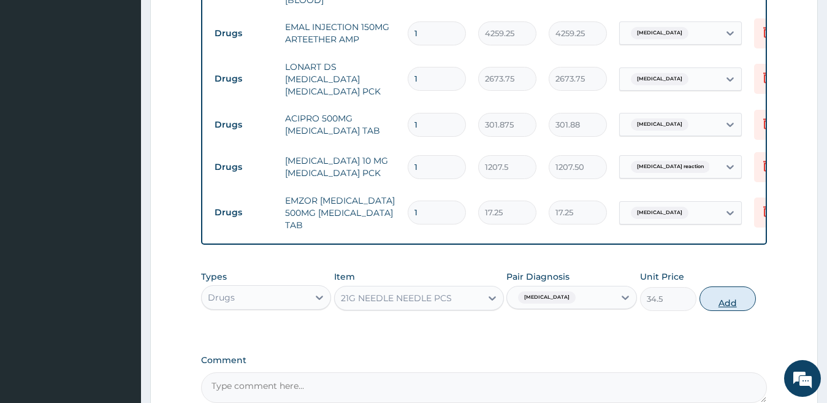
click at [710, 296] on button "Add" at bounding box center [728, 298] width 56 height 25
type input "0"
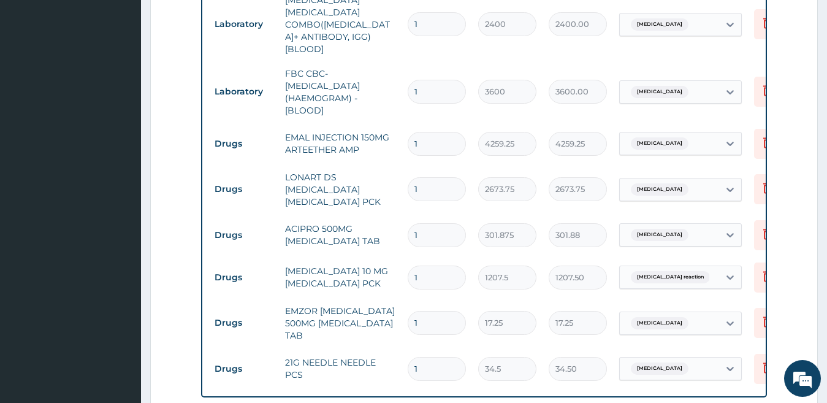
scroll to position [569, 0]
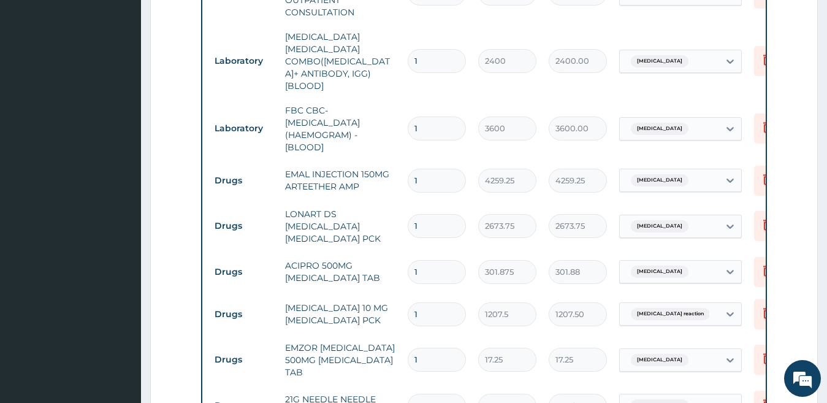
type input "0.00"
type input "3"
type input "103.50"
type input "3"
click at [439, 352] on input "1" at bounding box center [437, 360] width 58 height 24
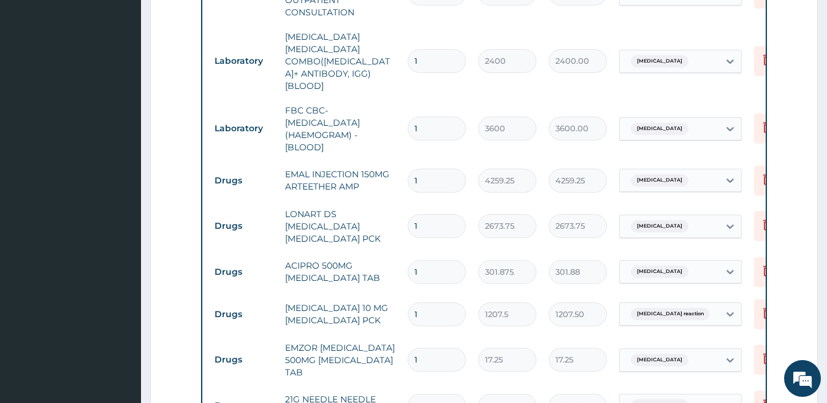
type input "18"
type input "310.50"
type input "18"
click at [436, 302] on input "1" at bounding box center [437, 314] width 58 height 24
type input "10"
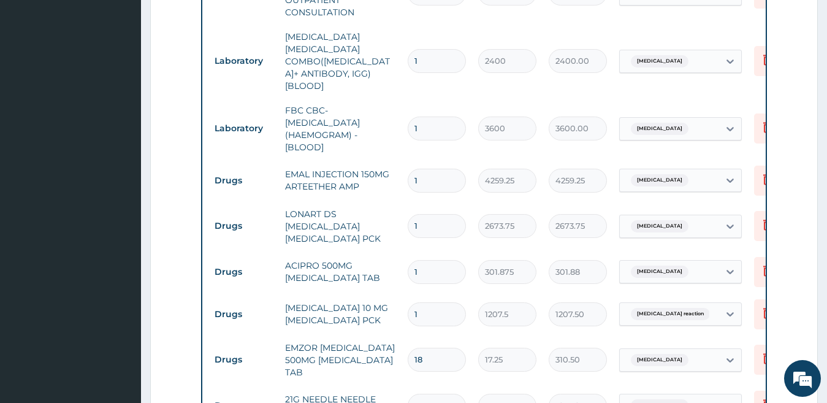
type input "12075.00"
type input "1"
type input "1207.50"
click at [436, 260] on input "1" at bounding box center [437, 272] width 58 height 24
type input "10"
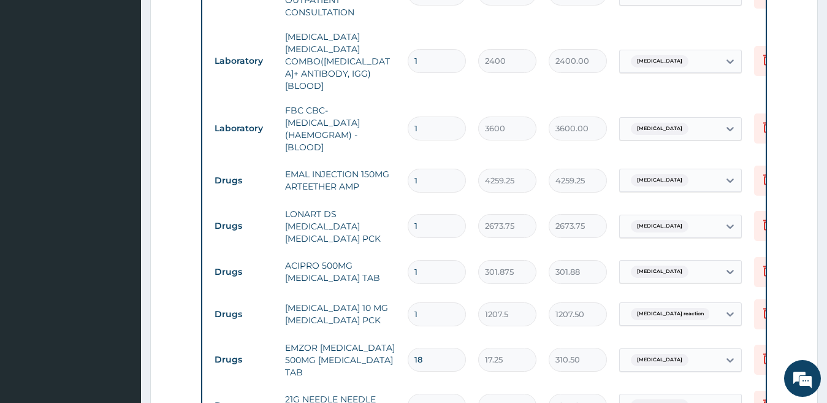
type input "3018.75"
type input "10"
click at [432, 170] on input "1" at bounding box center [437, 181] width 58 height 24
type input "0.00"
type input "3"
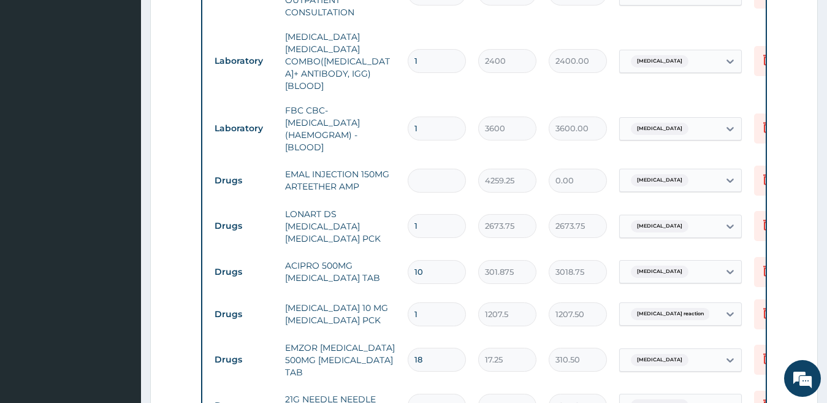
type input "12777.75"
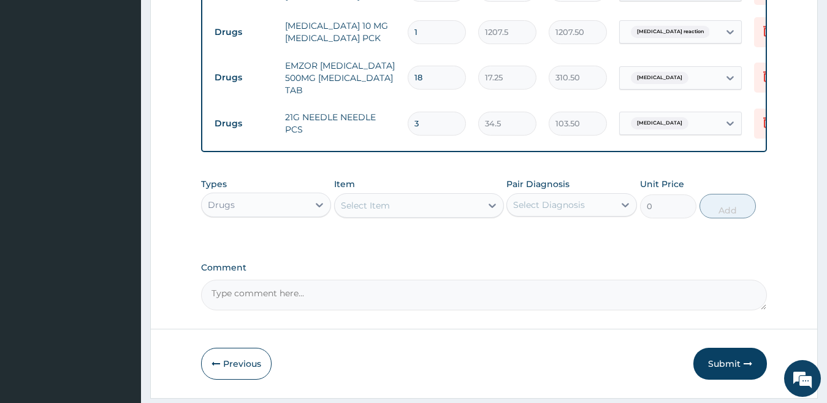
scroll to position [885, 0]
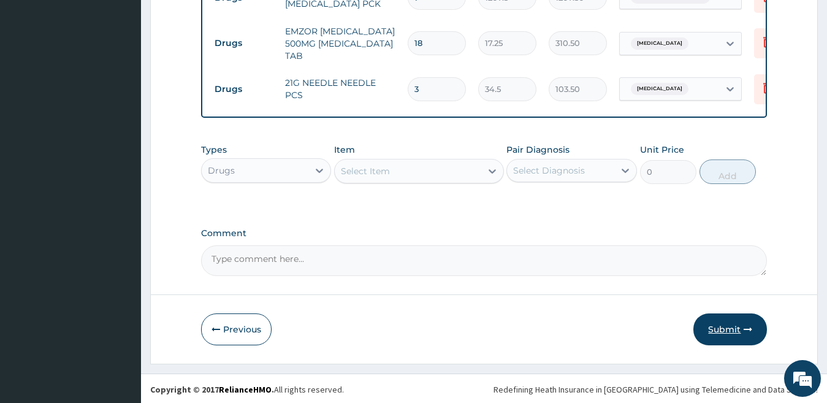
type input "3"
click at [723, 326] on button "Submit" at bounding box center [731, 329] width 74 height 32
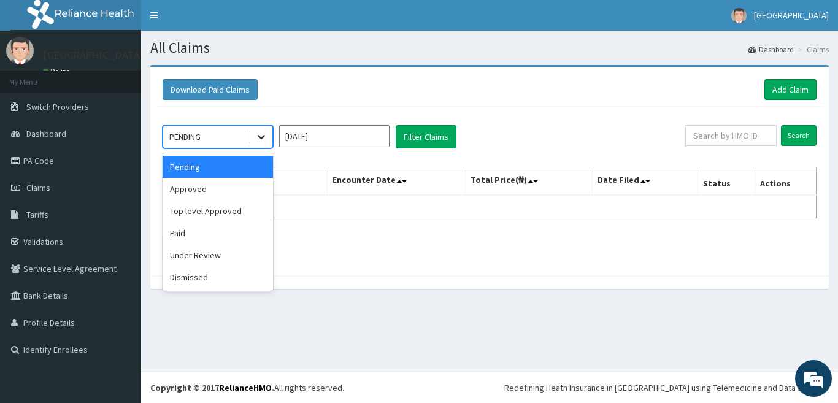
click at [255, 131] on div at bounding box center [261, 137] width 22 height 22
click at [237, 187] on div "Approved" at bounding box center [218, 189] width 110 height 22
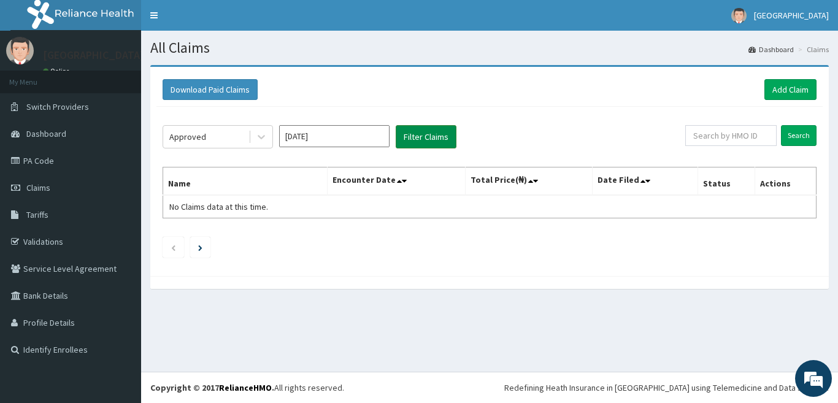
click at [412, 133] on button "Filter Claims" at bounding box center [426, 136] width 61 height 23
click at [259, 134] on icon at bounding box center [261, 137] width 12 height 12
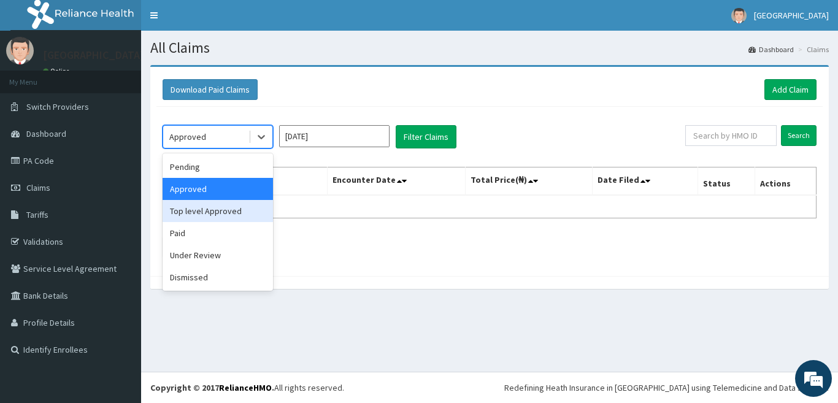
click at [234, 205] on div "Top level Approved" at bounding box center [218, 211] width 110 height 22
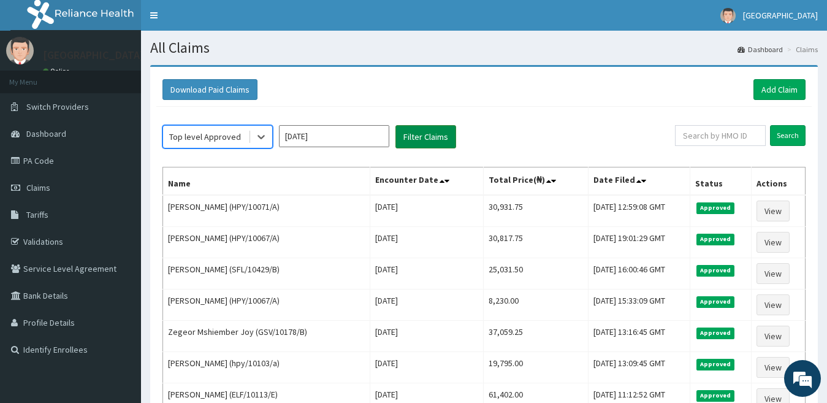
click at [413, 133] on button "Filter Claims" at bounding box center [426, 136] width 61 height 23
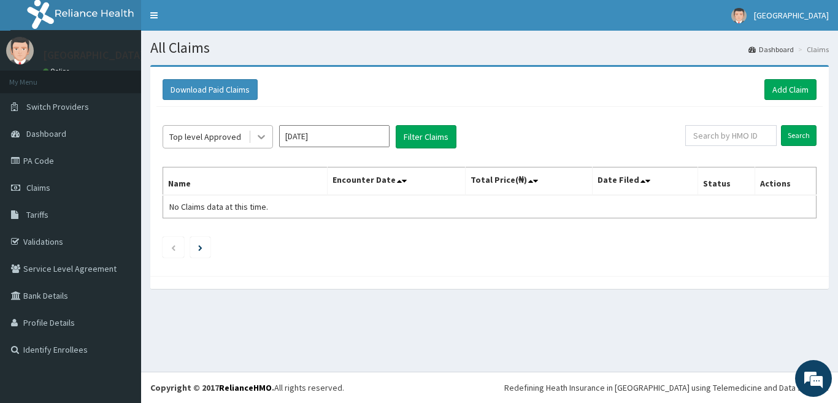
click at [262, 132] on icon at bounding box center [261, 137] width 12 height 12
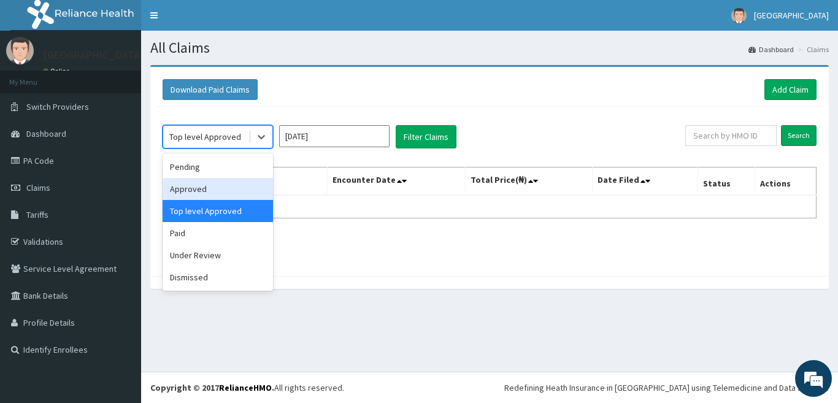
click at [221, 182] on div "Approved" at bounding box center [218, 189] width 110 height 22
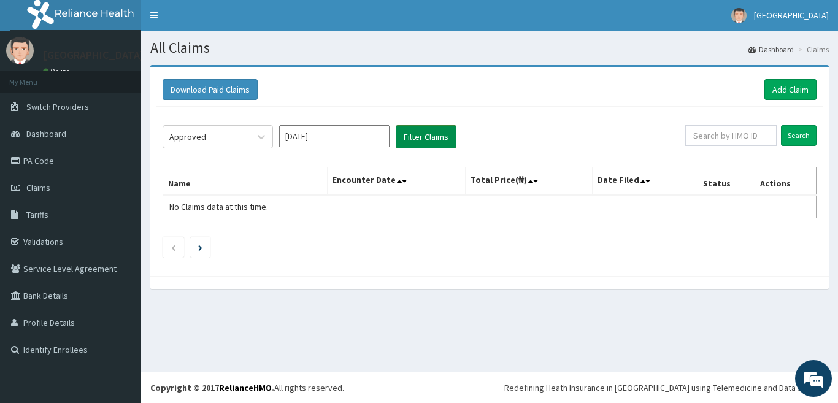
click at [423, 133] on button "Filter Claims" at bounding box center [426, 136] width 61 height 23
